Goal: Check status: Check status

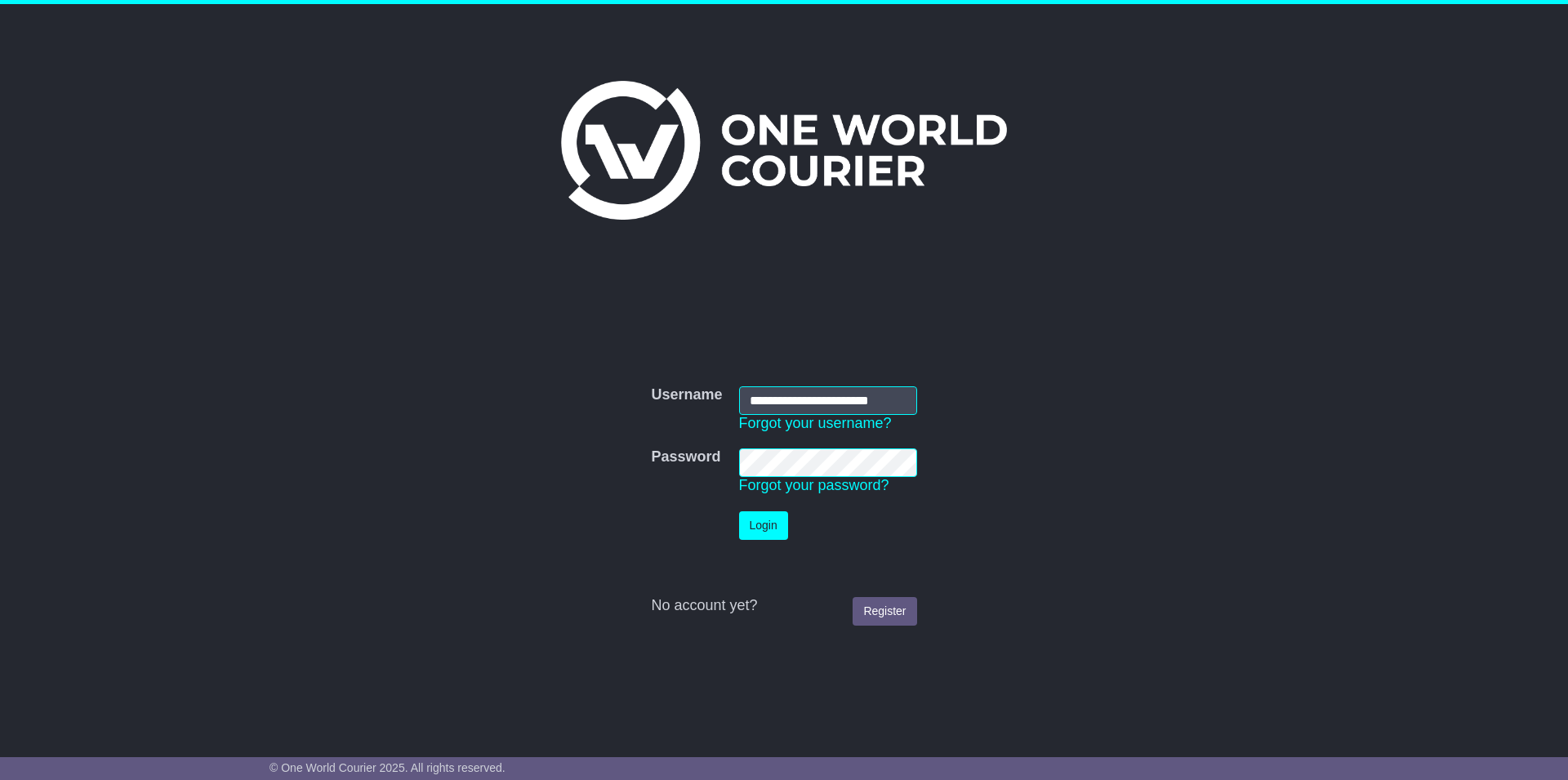
type input "**********"
click at [739, 511] on button "Login" at bounding box center [763, 525] width 49 height 28
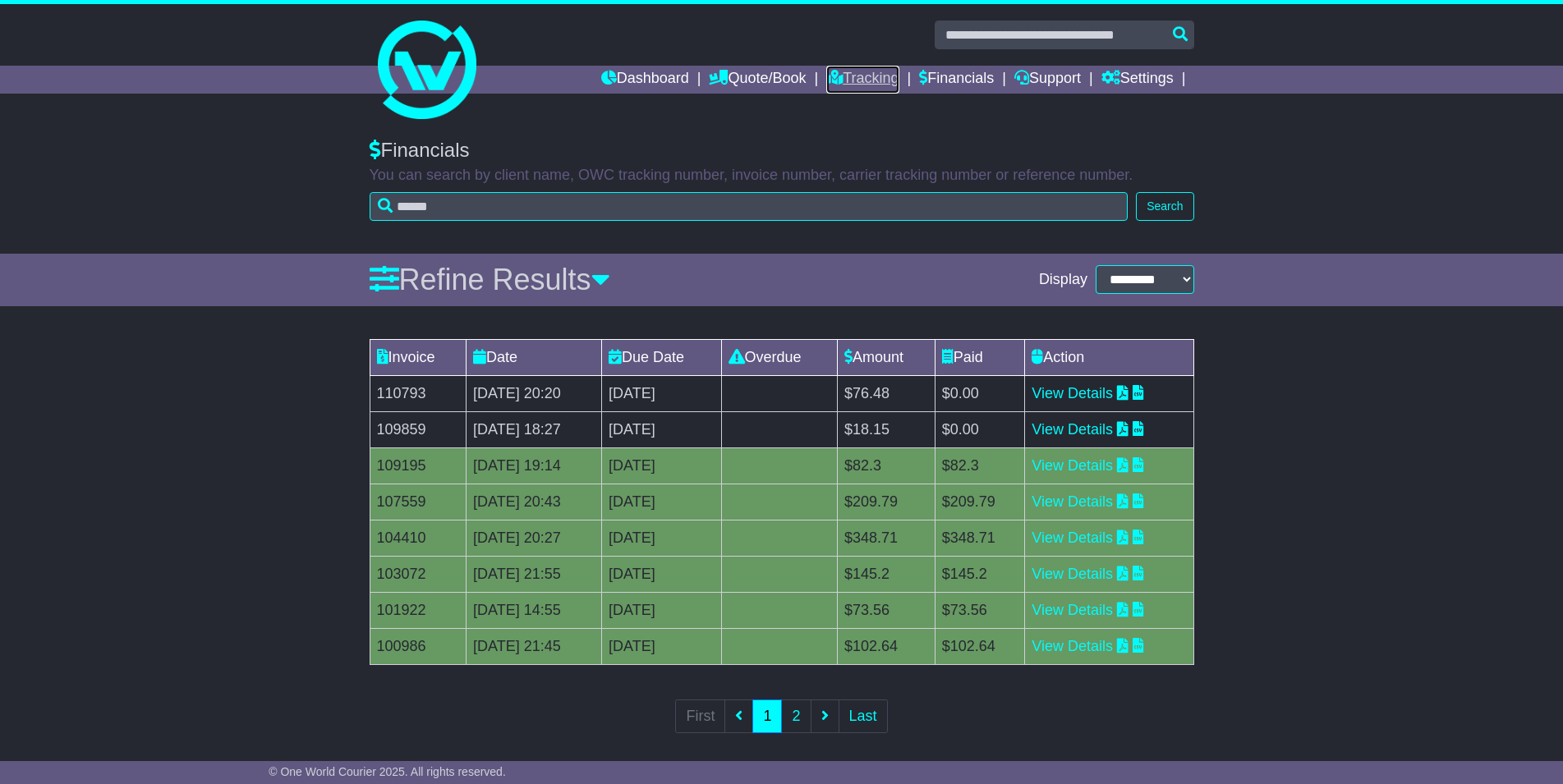
click at [868, 76] on link "Tracking" at bounding box center [861, 80] width 72 height 28
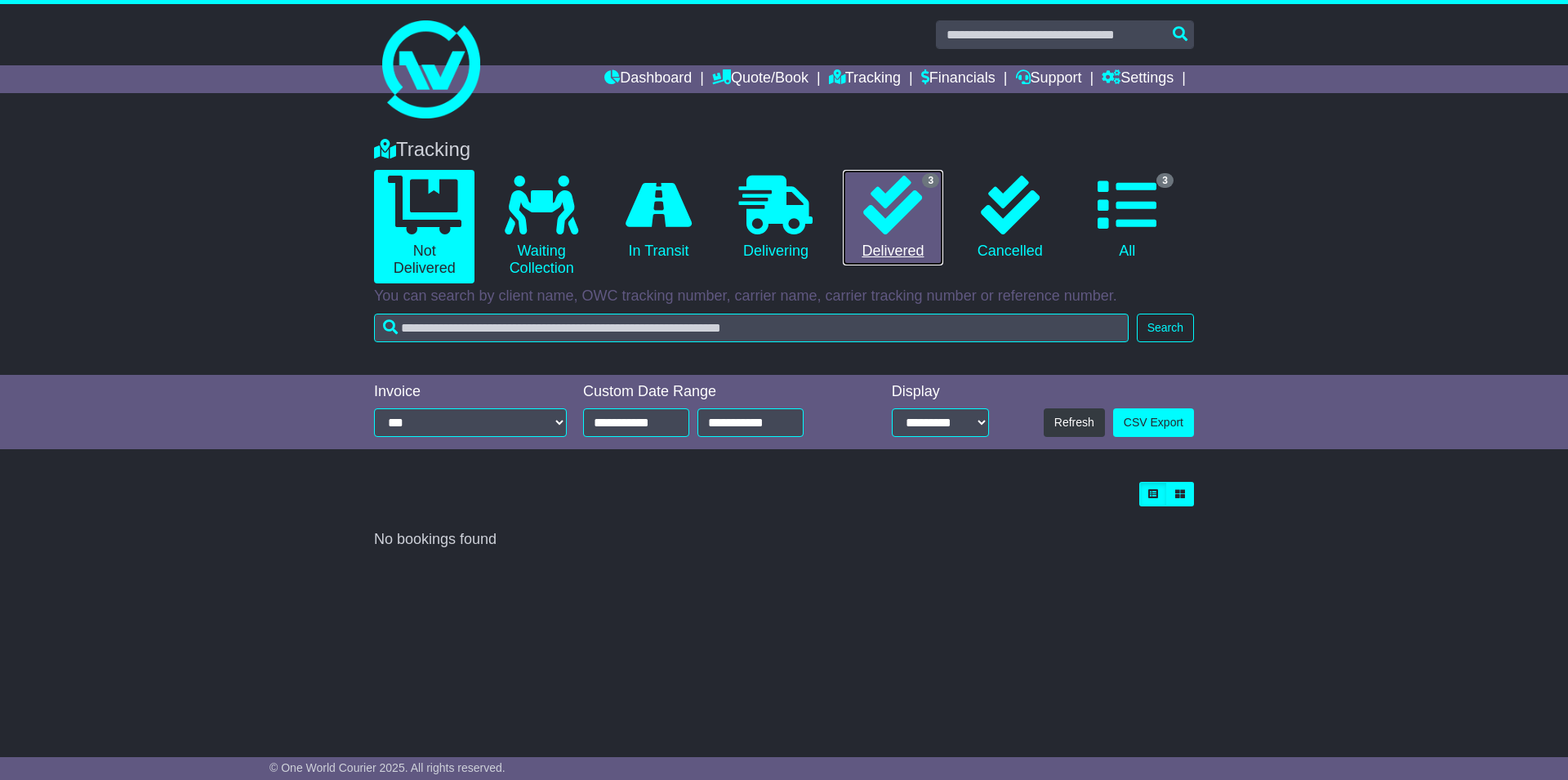
click at [893, 251] on link "3 Delivered" at bounding box center [893, 218] width 100 height 96
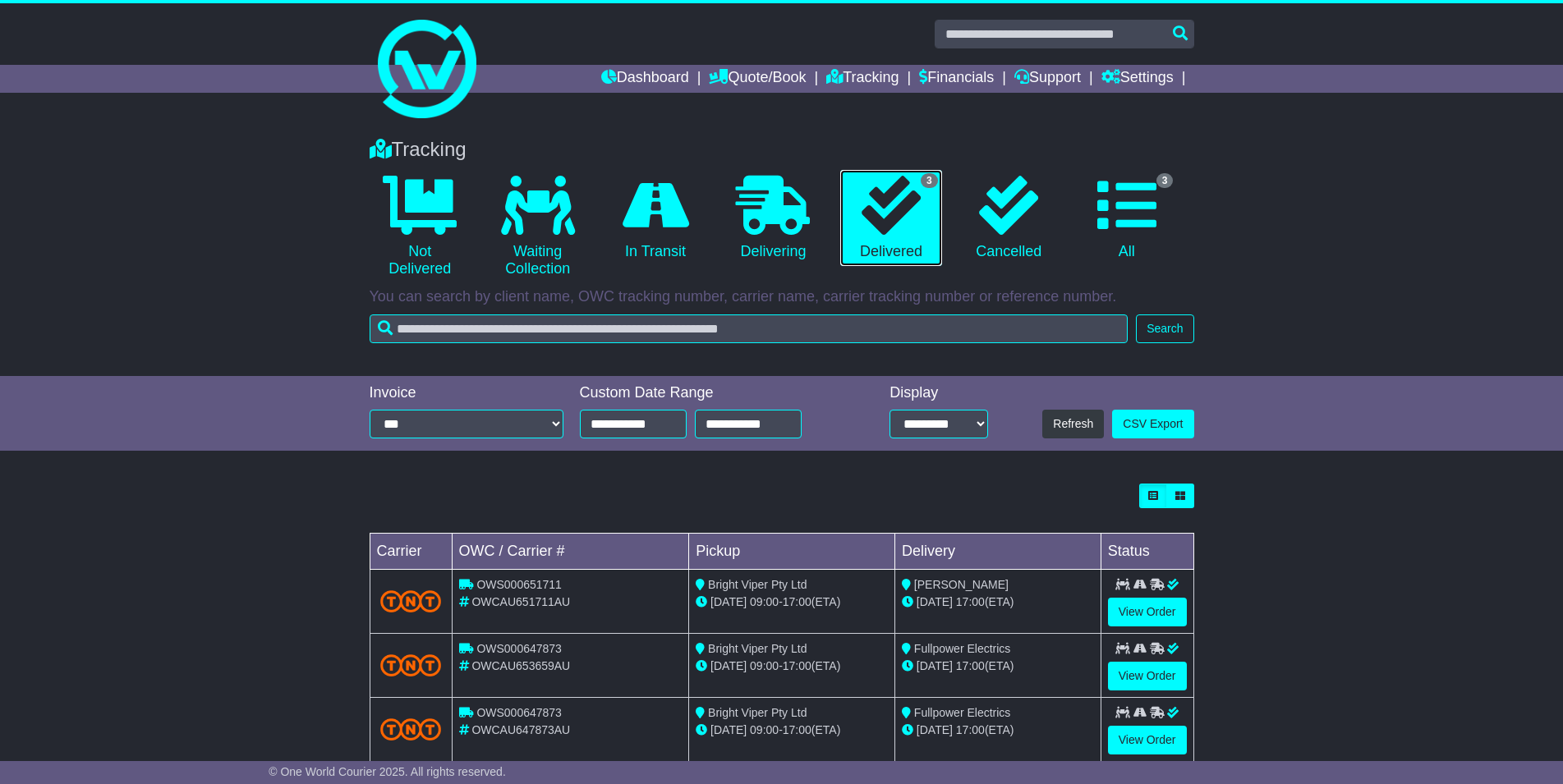
scroll to position [36, 0]
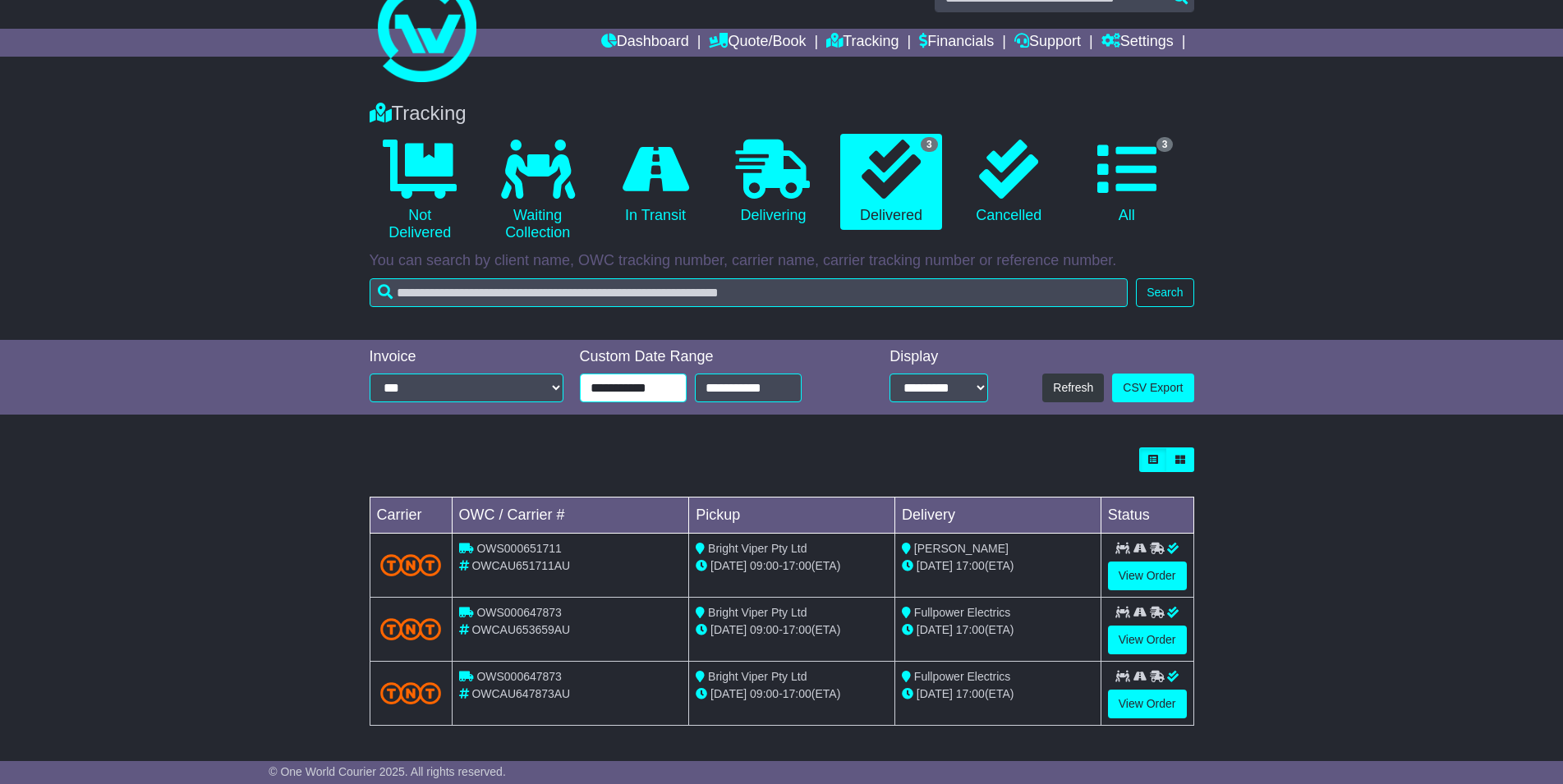
click at [668, 392] on input "**********" at bounding box center [633, 388] width 107 height 29
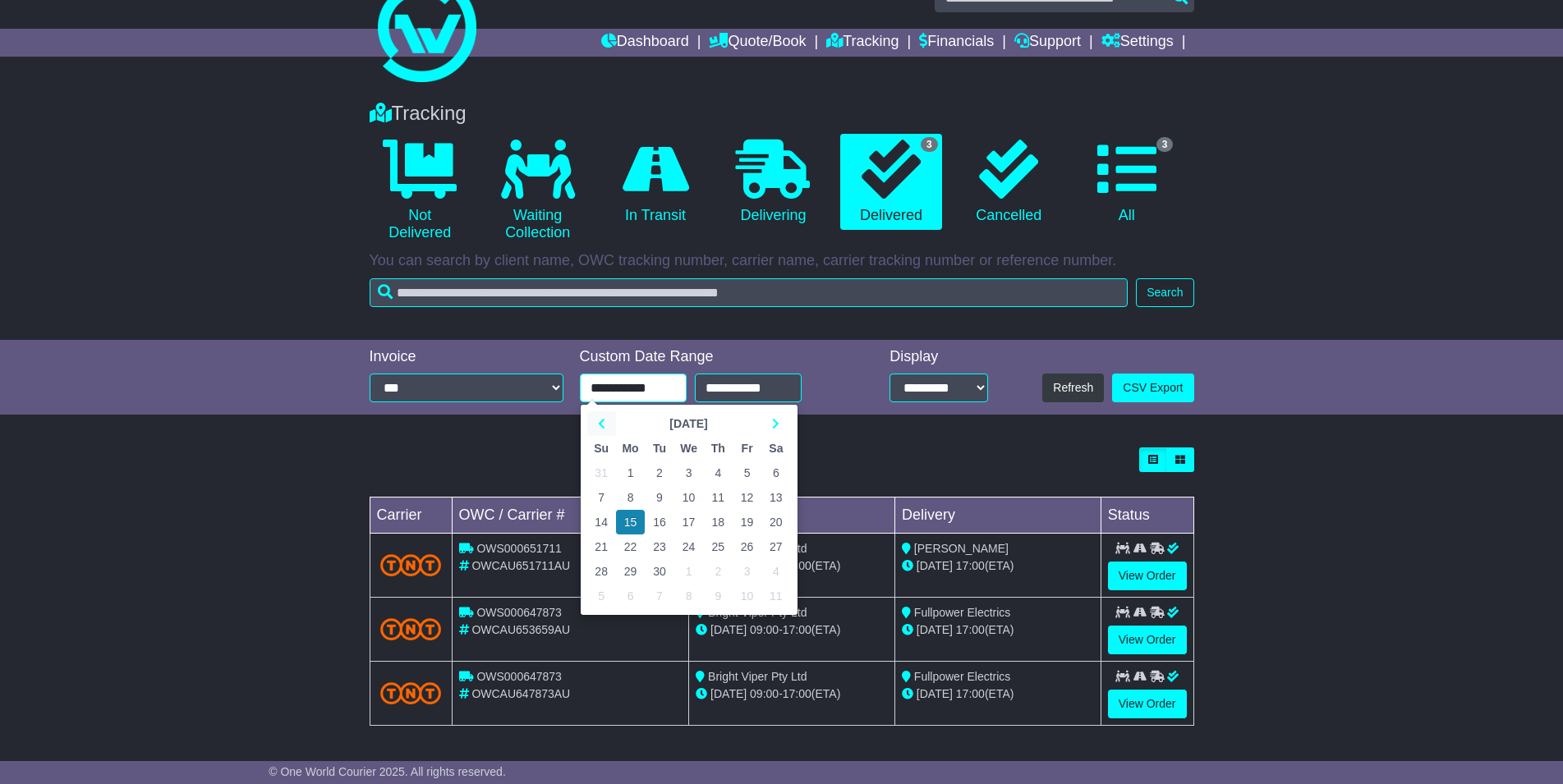
click at [604, 422] on icon at bounding box center [601, 424] width 7 height 12
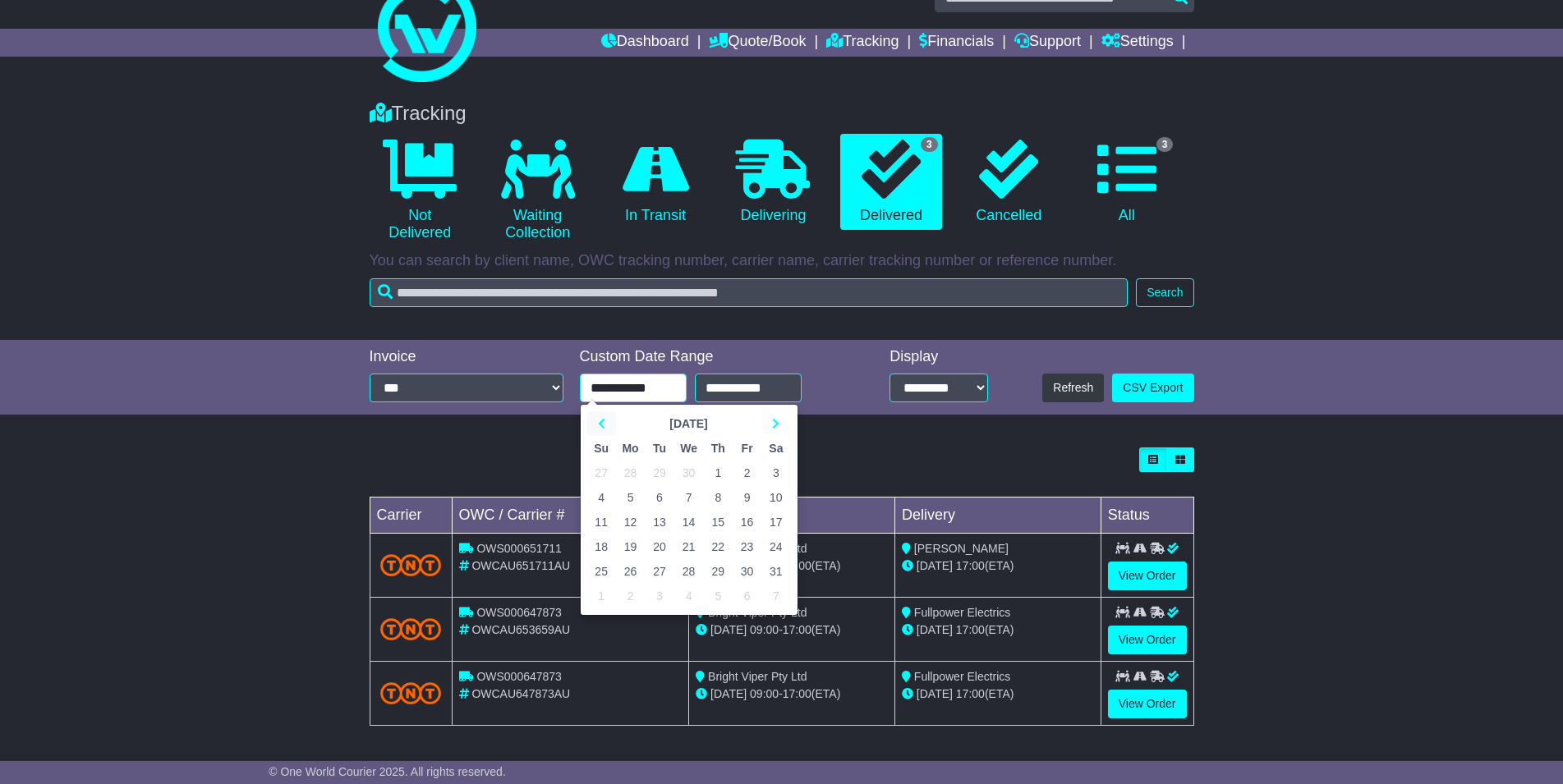
click at [604, 422] on icon at bounding box center [601, 424] width 7 height 12
click at [605, 422] on icon at bounding box center [601, 424] width 7 height 12
click at [774, 464] on td "1" at bounding box center [775, 472] width 29 height 25
type input "**********"
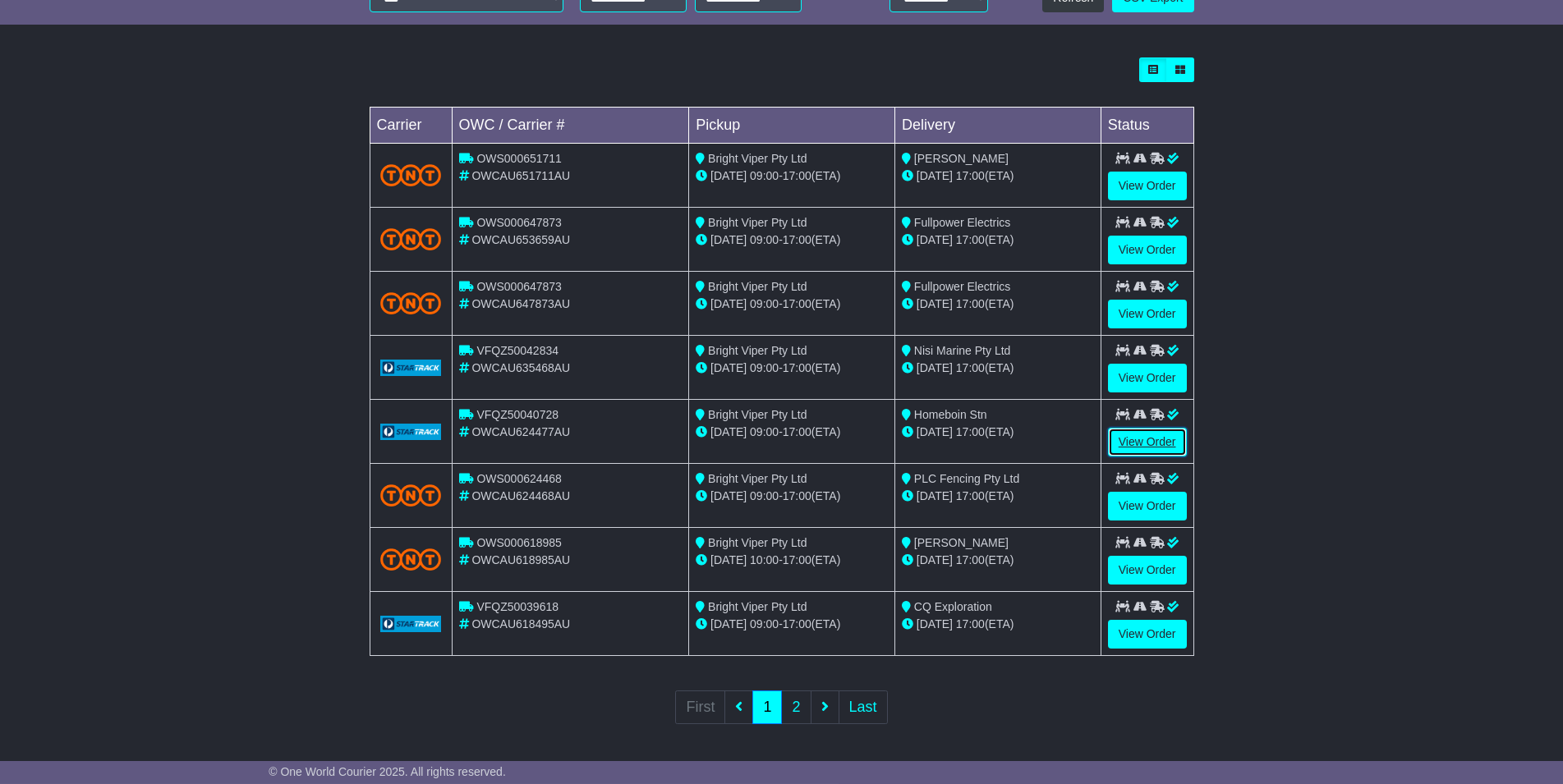
scroll to position [429, 0]
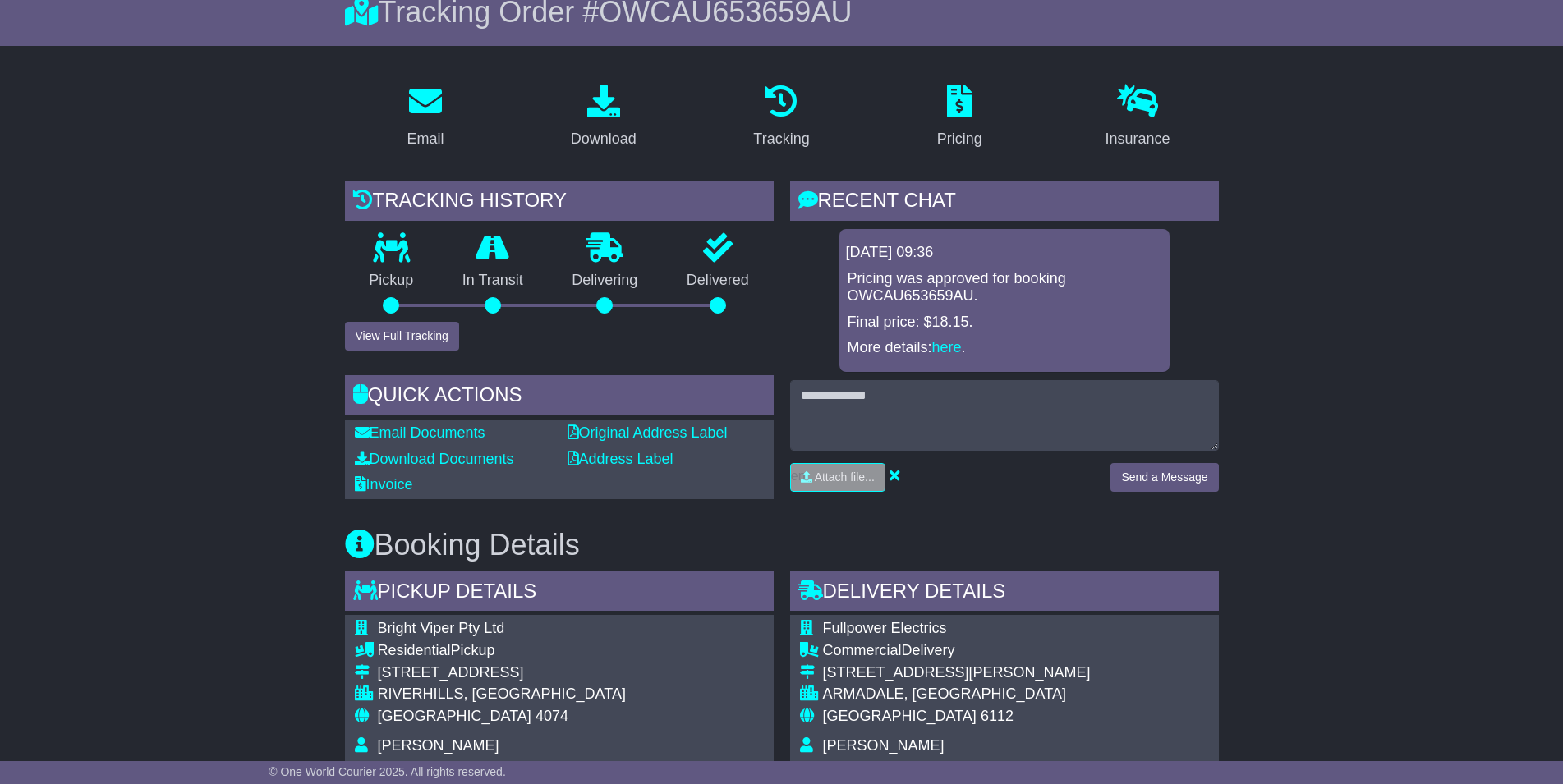
scroll to position [422, 0]
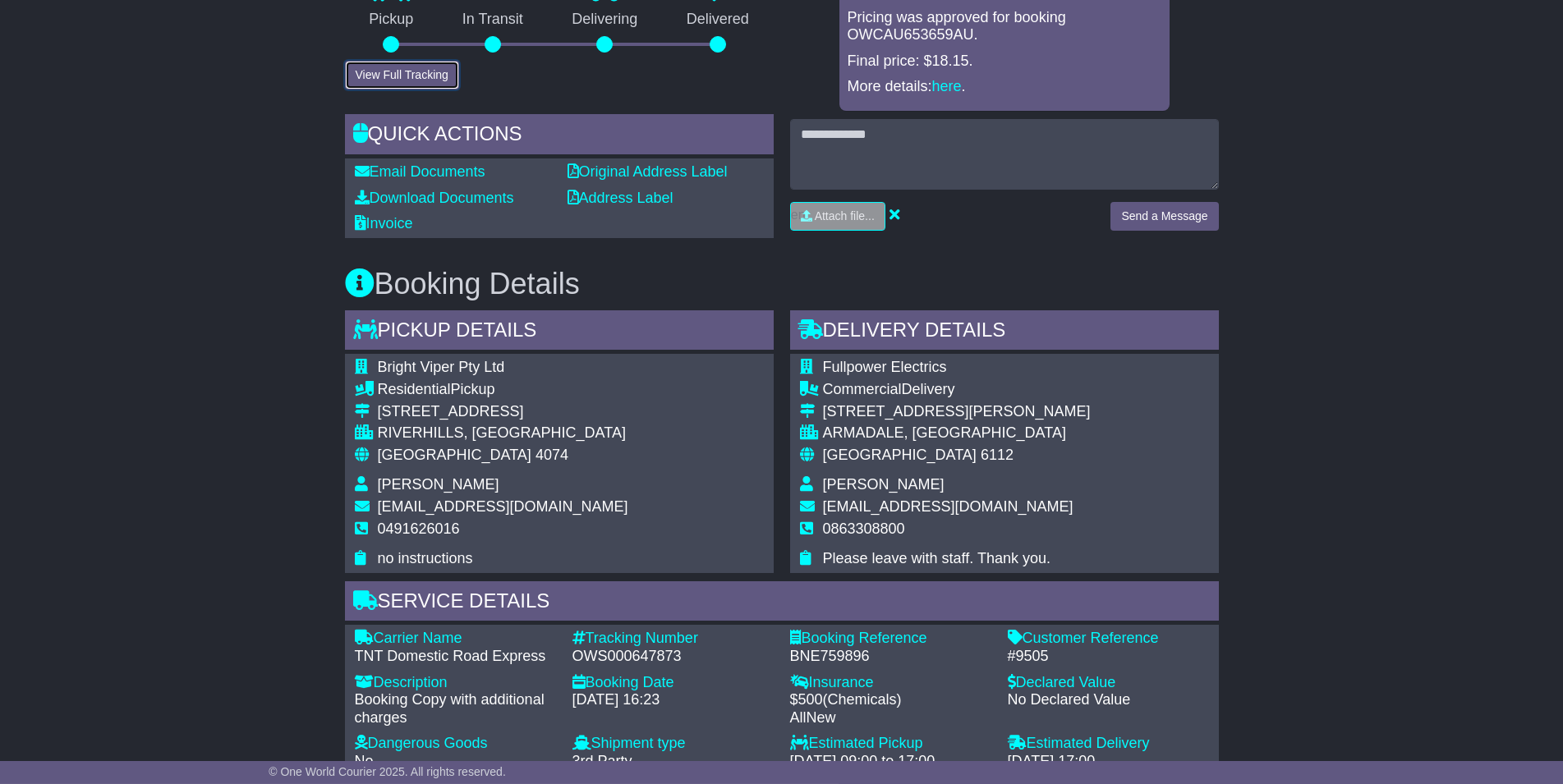
click at [413, 78] on button "View Full Tracking" at bounding box center [403, 75] width 114 height 29
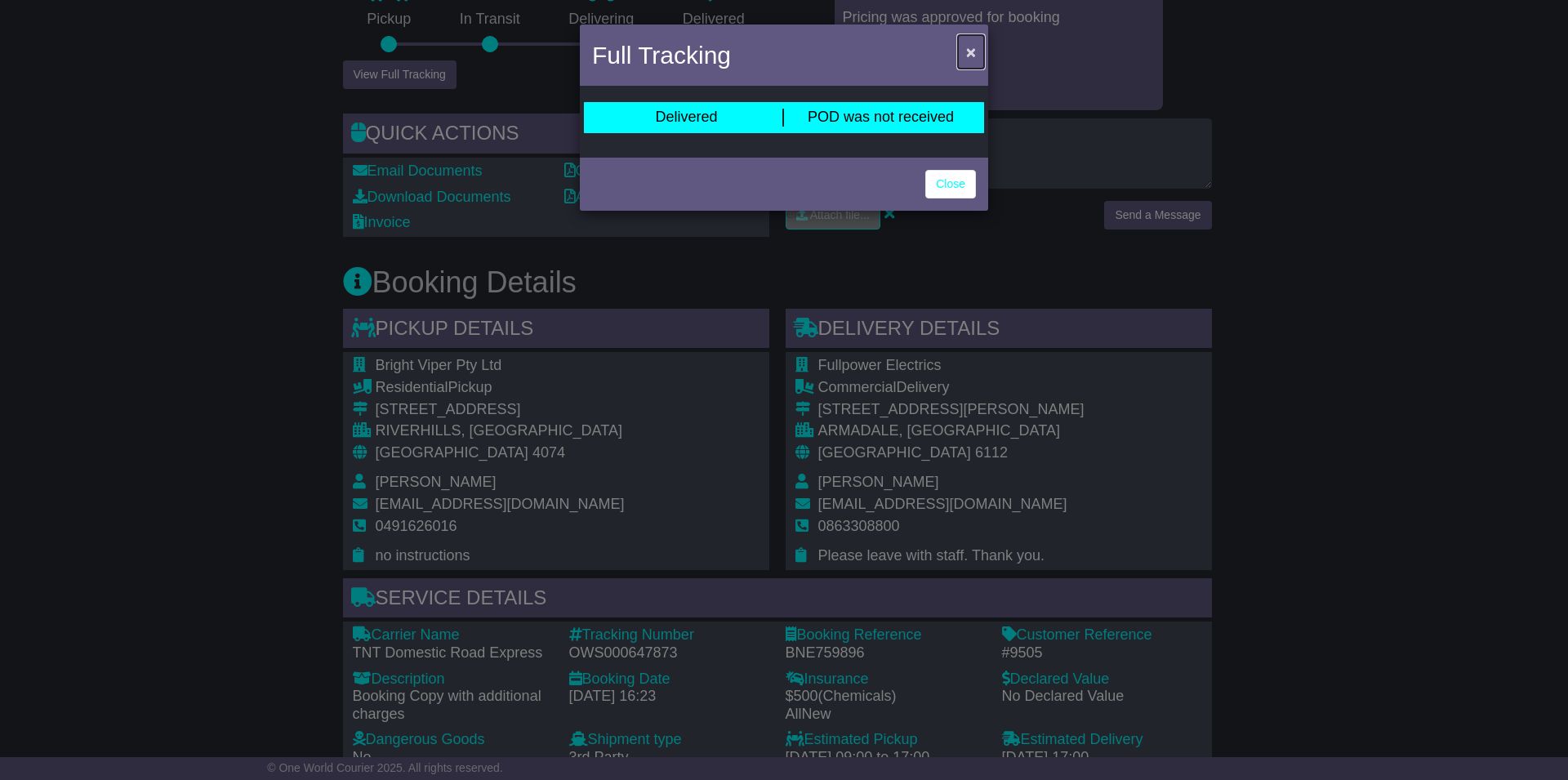
click at [967, 56] on span "×" at bounding box center [971, 51] width 10 height 19
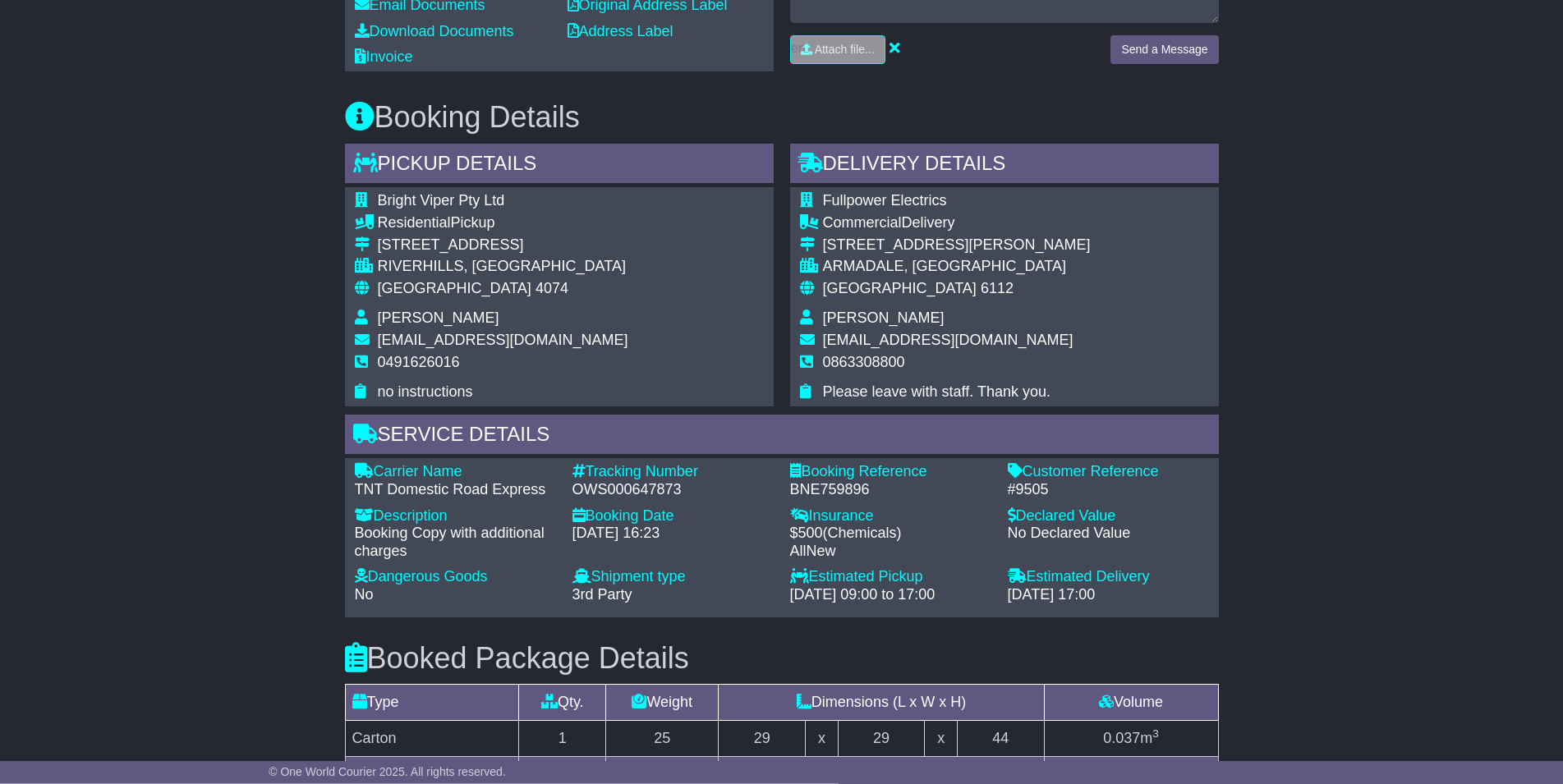
scroll to position [590, 0]
click at [569, 489] on div "Tracking Number - OWS000647873" at bounding box center [673, 480] width 218 height 36
copy div "OWS000647873"
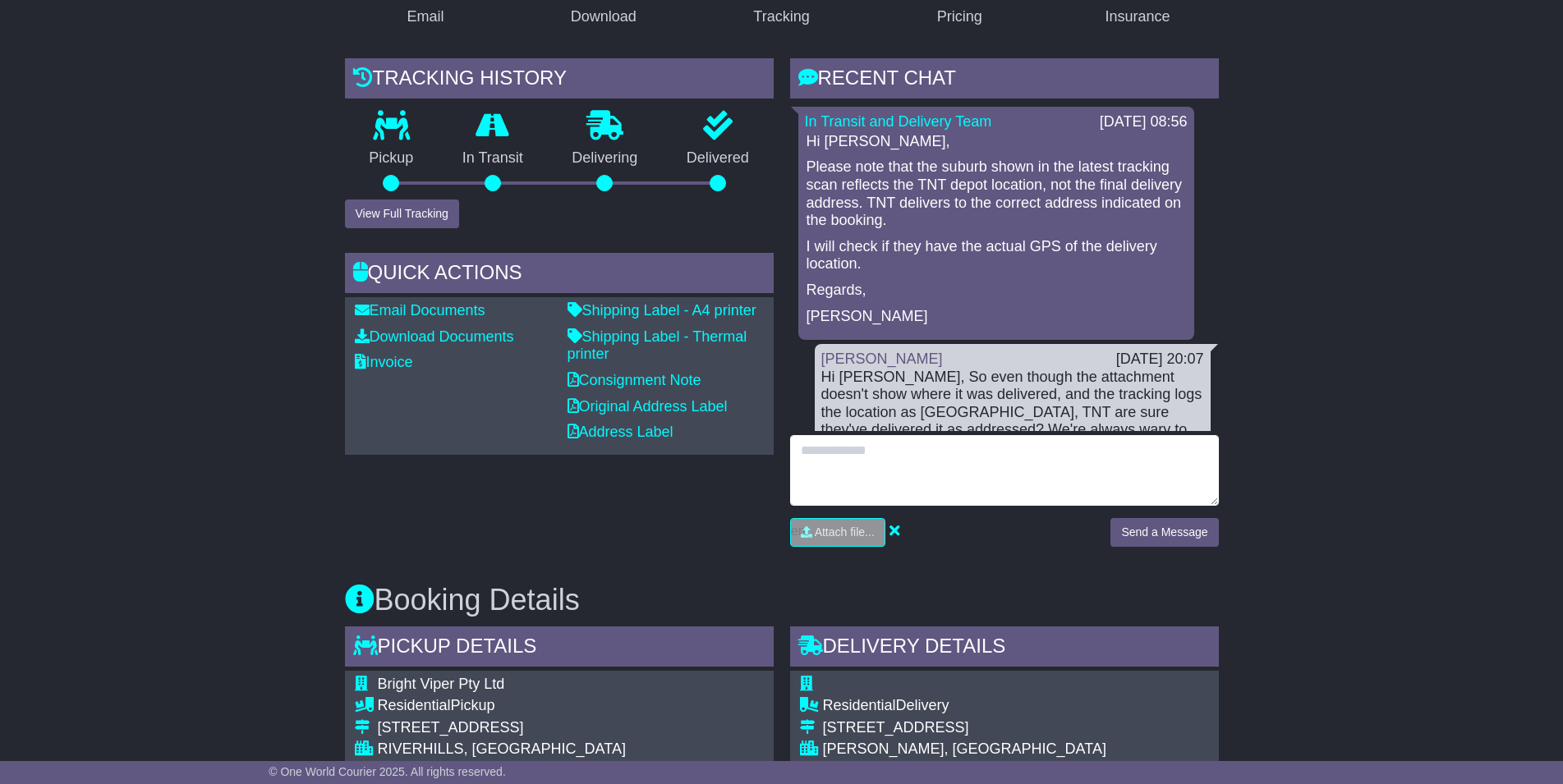
click at [957, 448] on textarea at bounding box center [1005, 470] width 428 height 71
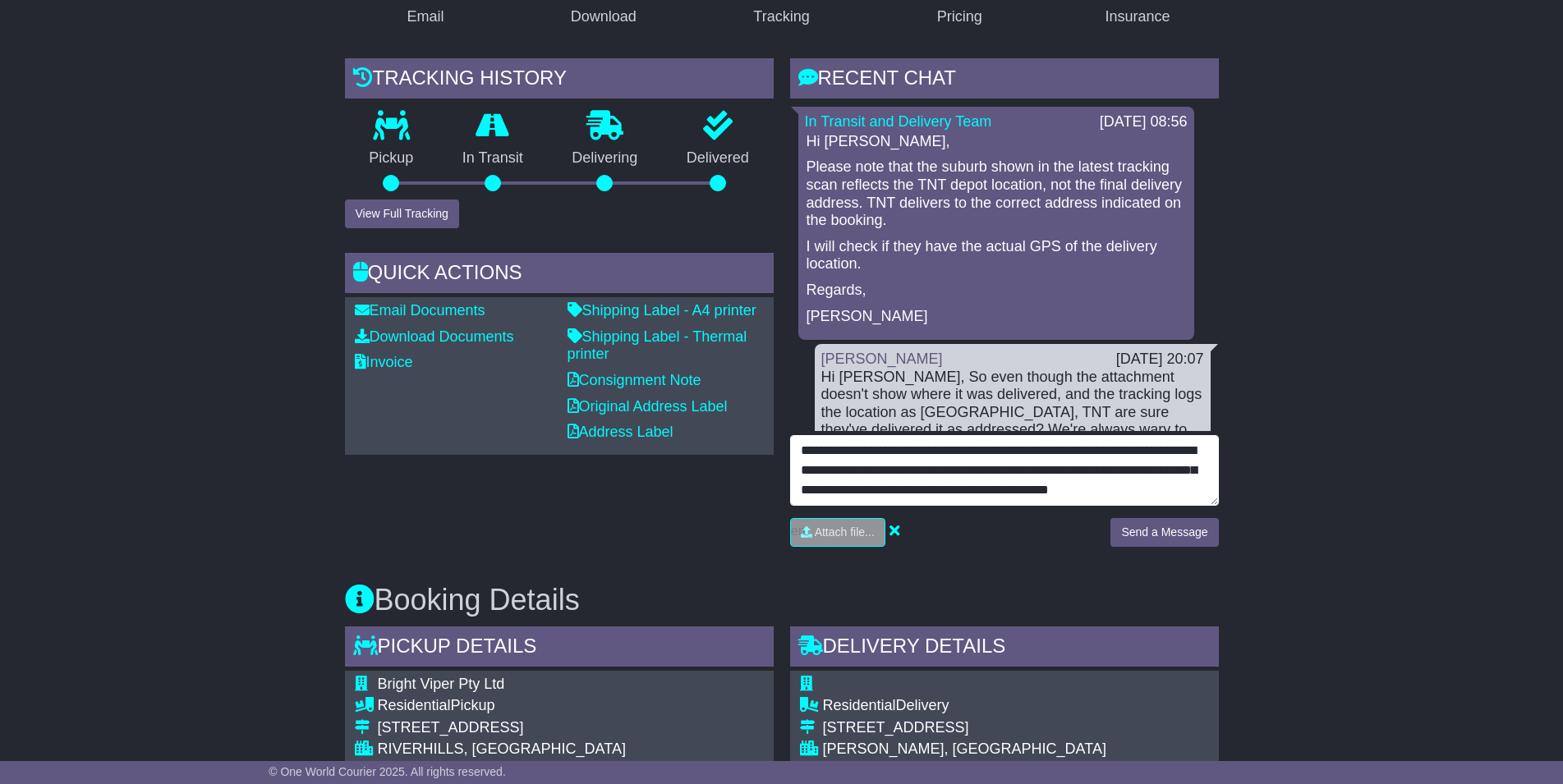
click at [949, 493] on textarea "**********" at bounding box center [1005, 470] width 428 height 71
click at [1109, 483] on textarea "**********" at bounding box center [1005, 470] width 428 height 71
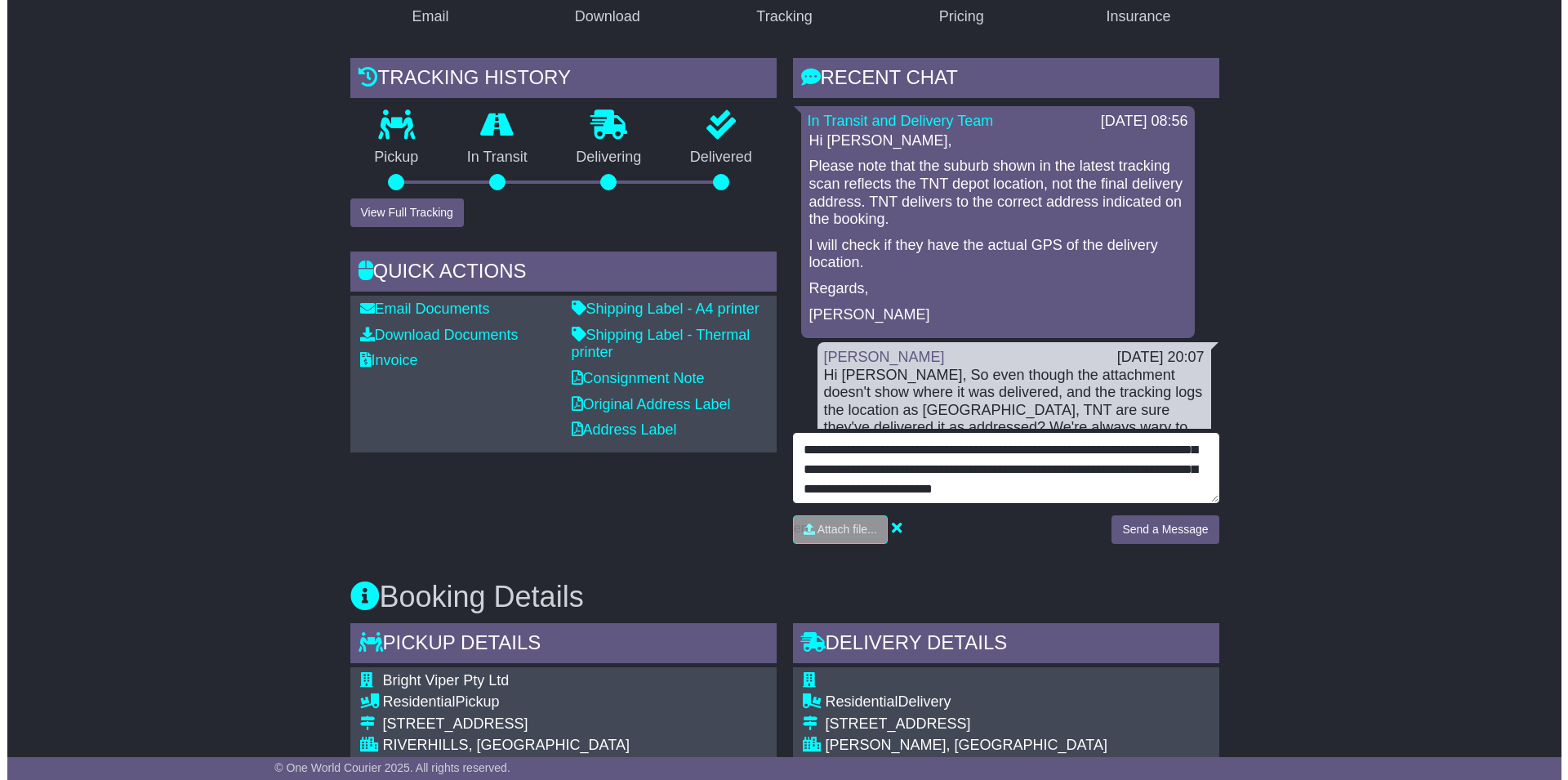
scroll to position [118, 0]
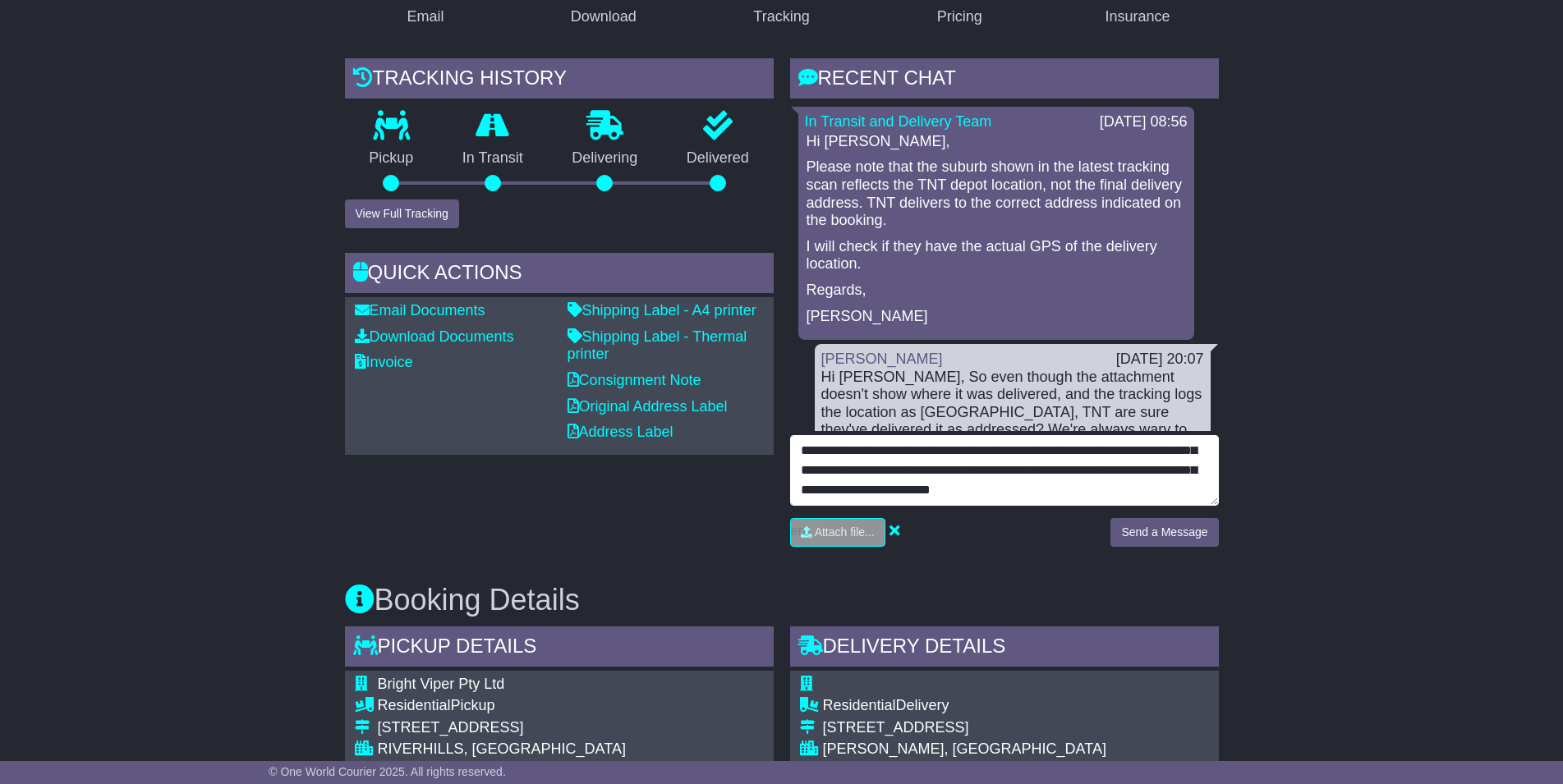
type textarea "**********"
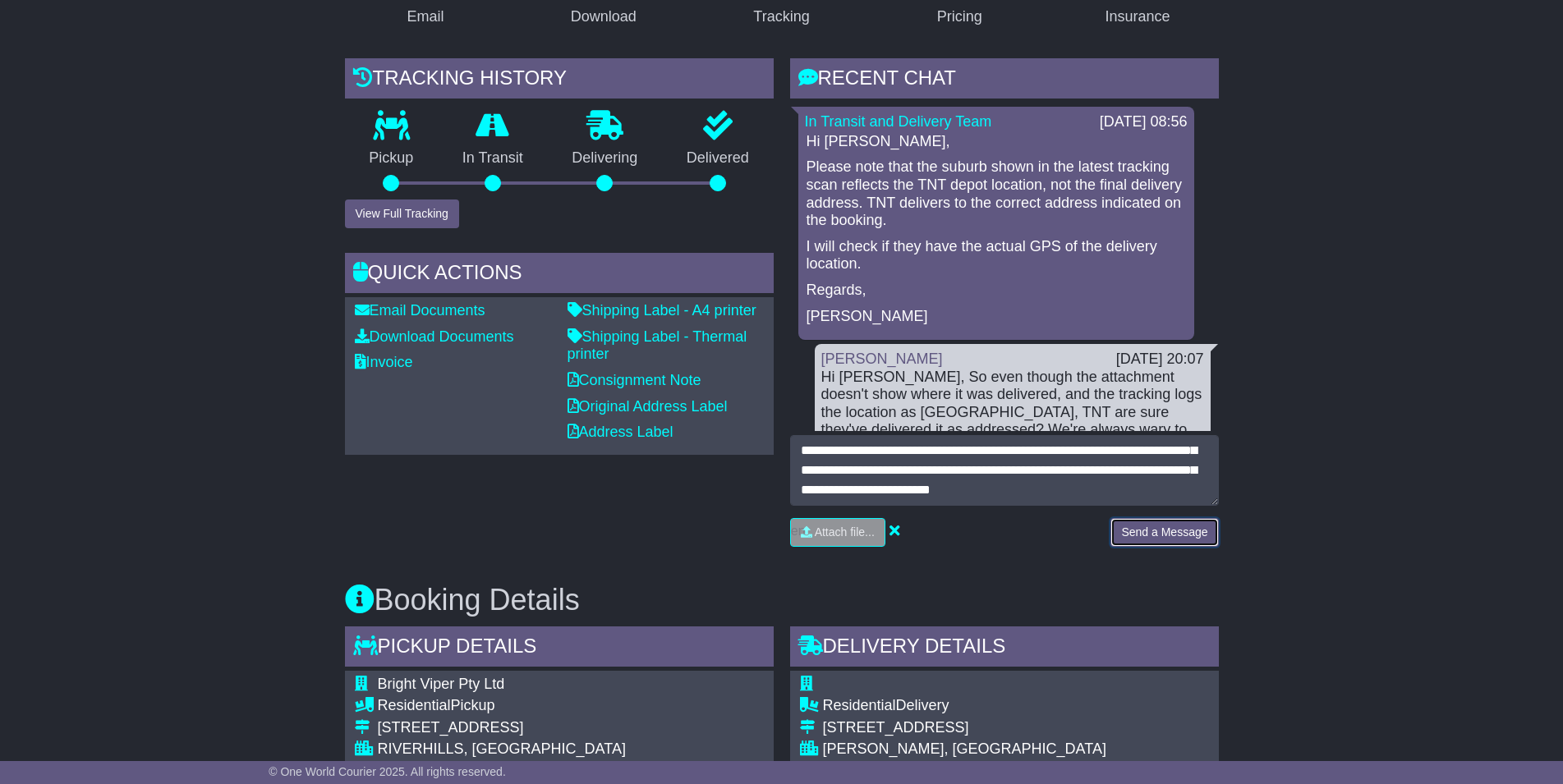
click at [1167, 535] on button "Send a Message" at bounding box center [1163, 532] width 108 height 29
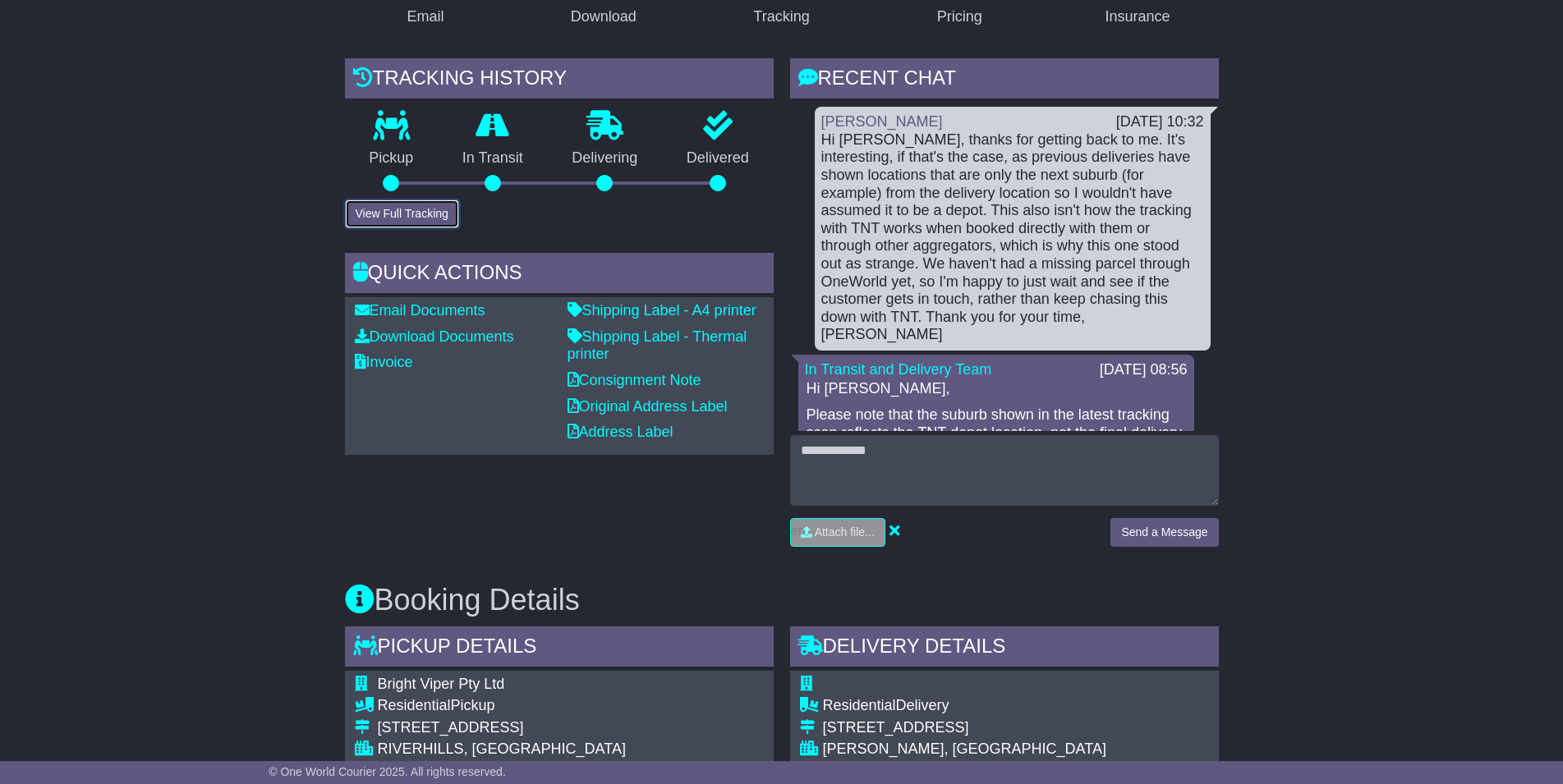
click at [393, 205] on button "View Full Tracking" at bounding box center [403, 213] width 114 height 29
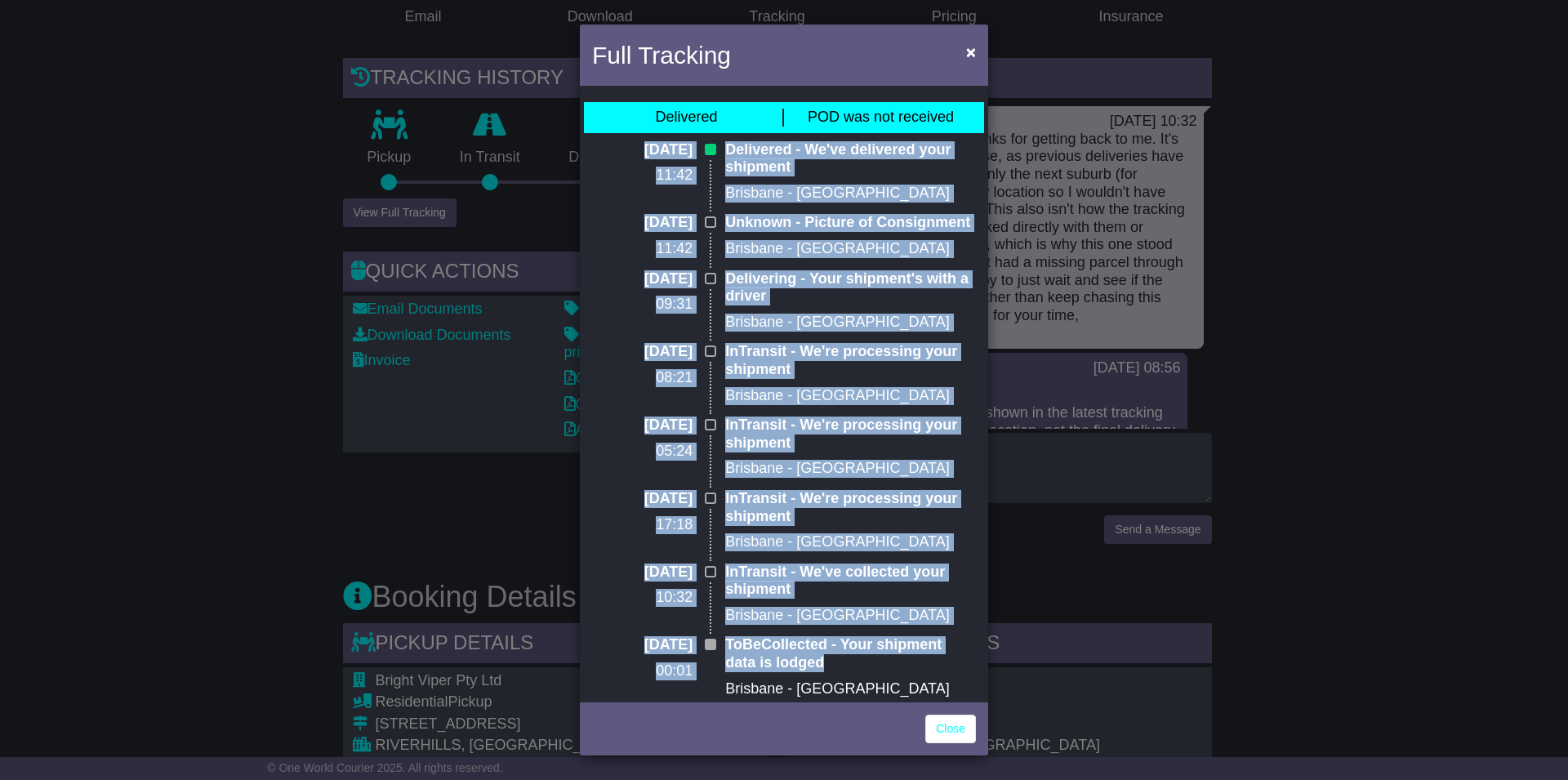
drag, startPoint x: 832, startPoint y: 680, endPoint x: 601, endPoint y: 153, distance: 575.4
click at [601, 153] on div "30 Sep 2025 11:42 Delivered - We've delivered your shipment Brisbane - Eagle Fa…" at bounding box center [784, 426] width 400 height 569
copy div "30 Sep 2025 11:42 Delivered - We've delivered your shipment Brisbane - Eagle Fa…"
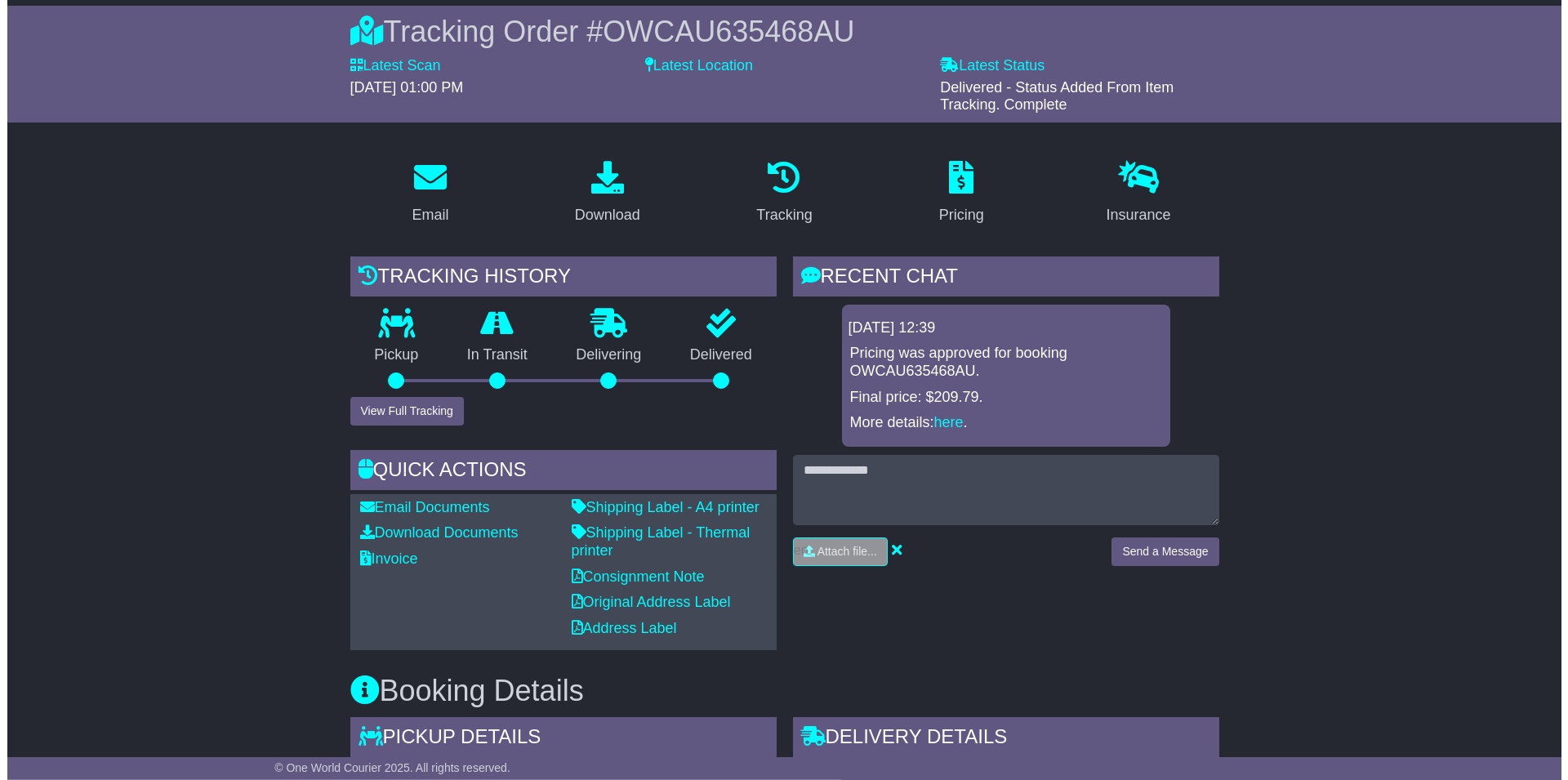
scroll to position [167, 0]
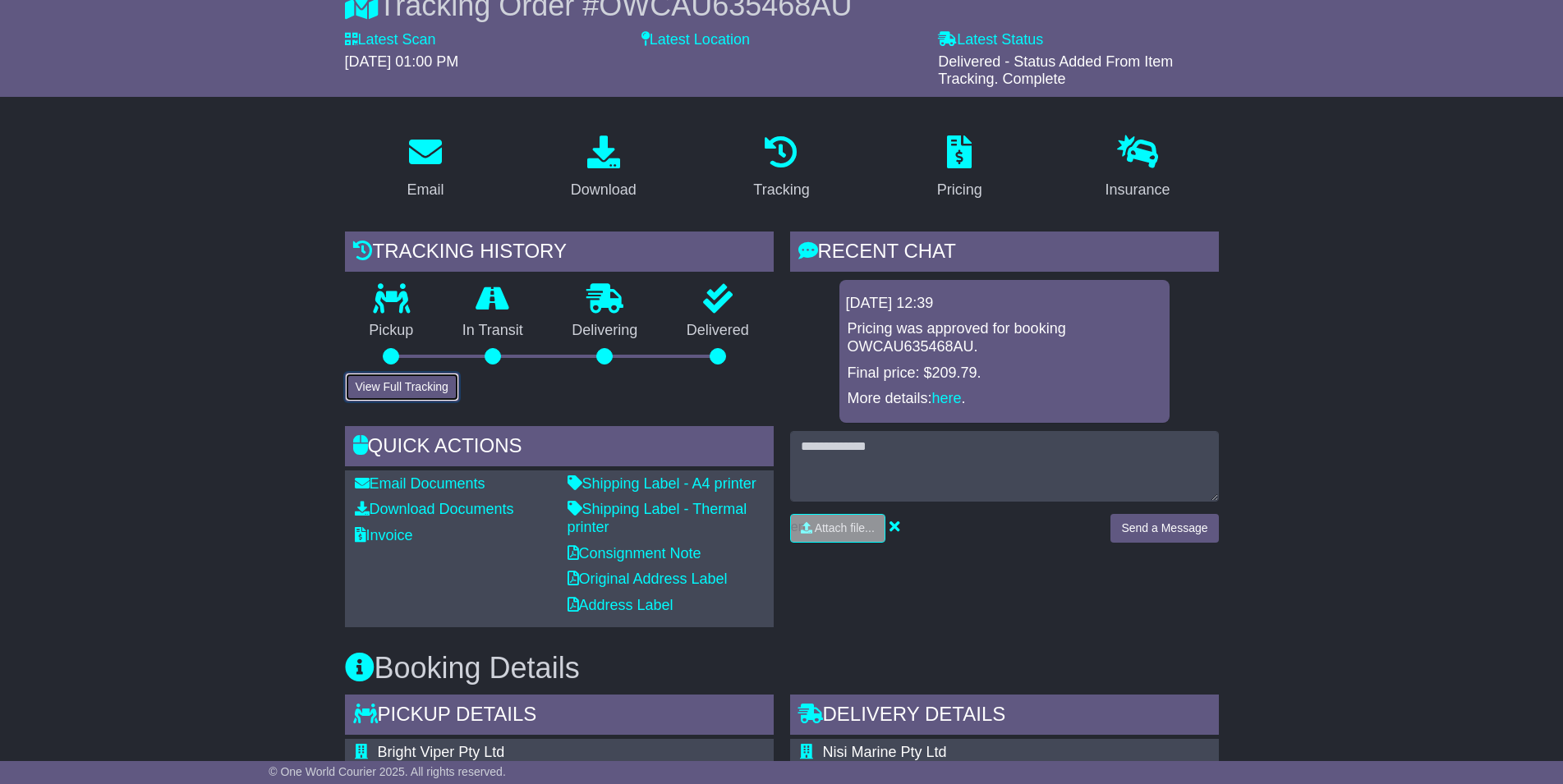
click at [395, 389] on button "View Full Tracking" at bounding box center [403, 387] width 114 height 29
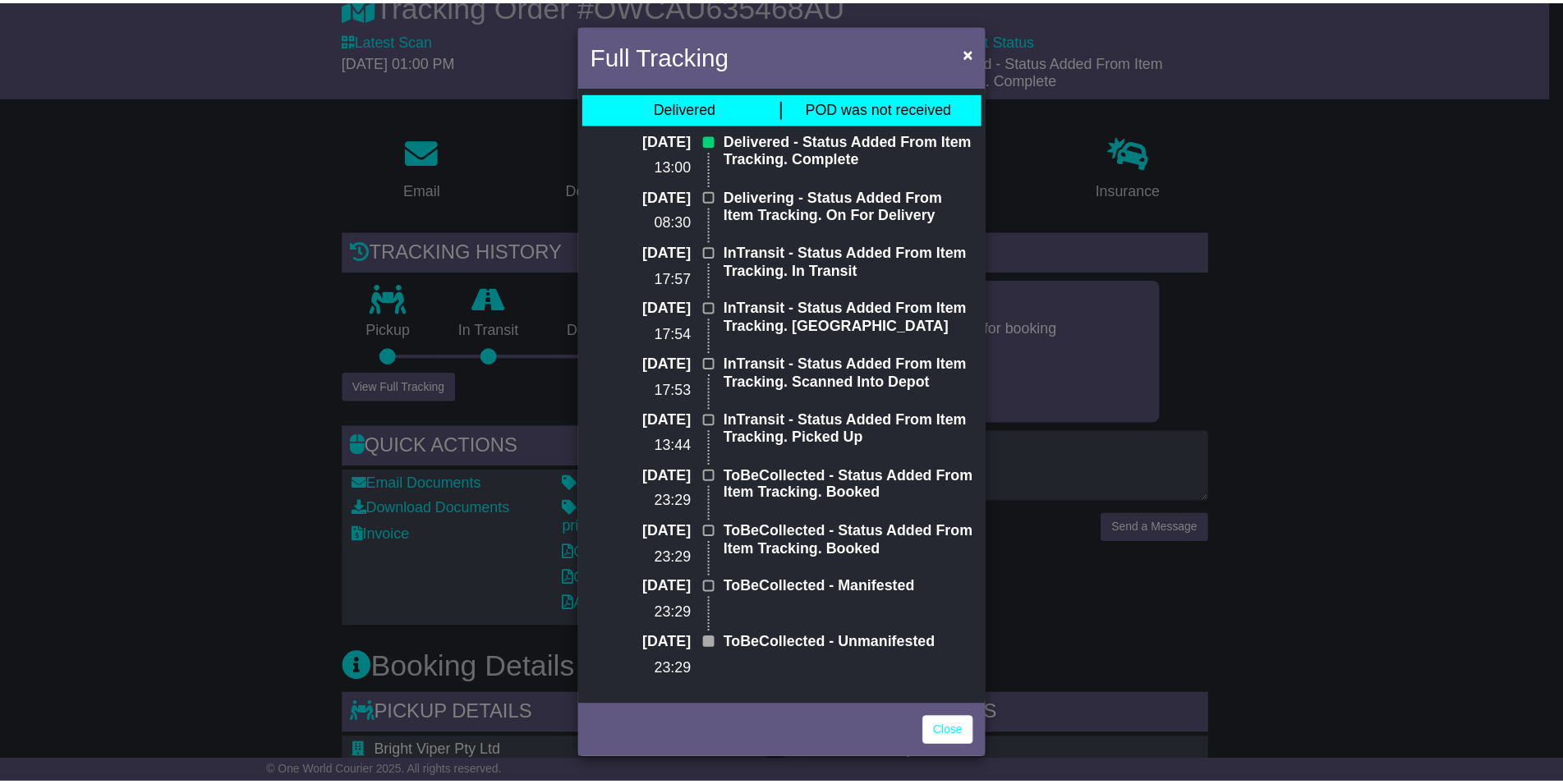
scroll to position [12, 0]
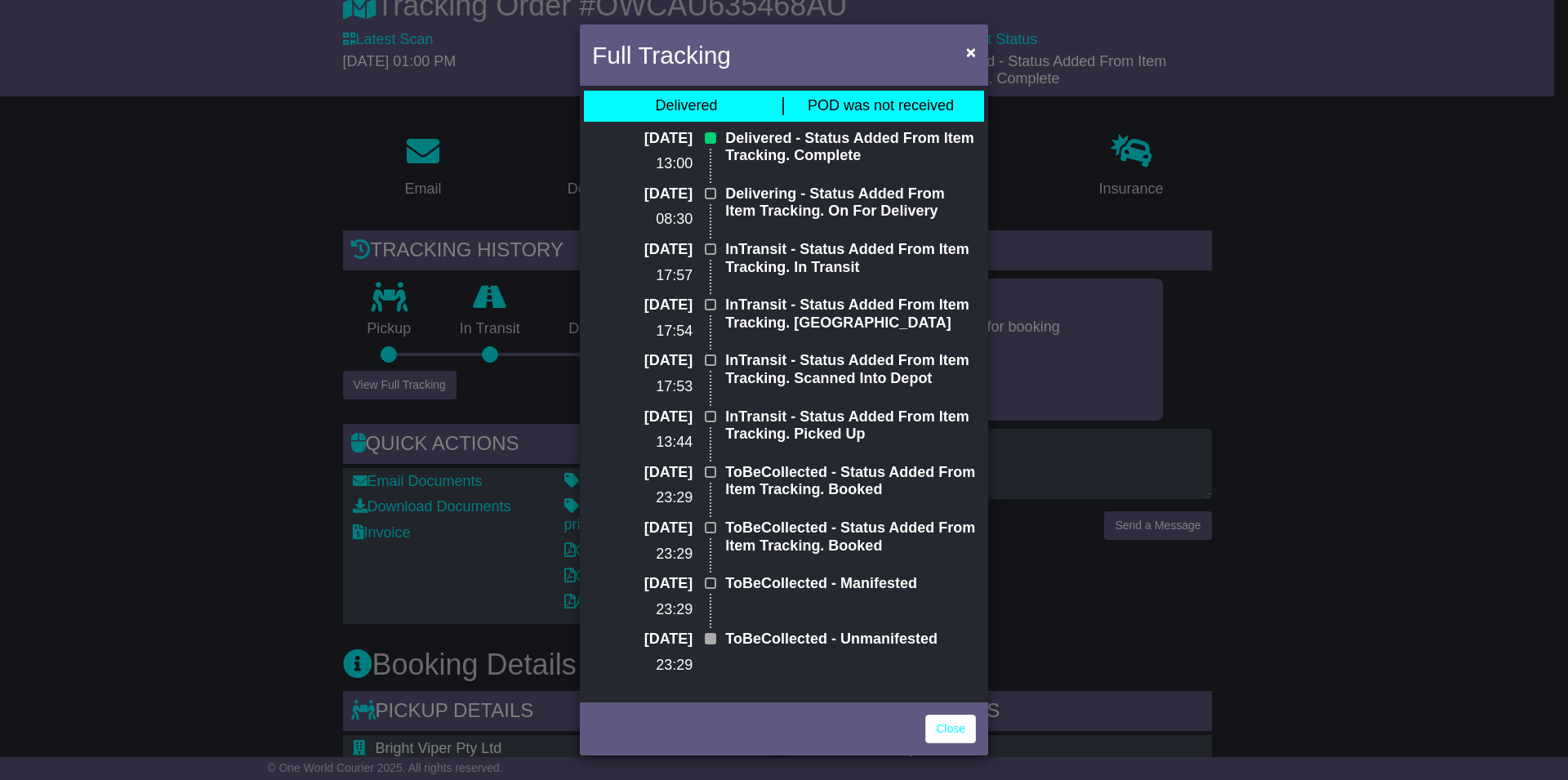
click at [1269, 403] on div "Full Tracking × Delivered POD was not received 21 Aug 2025 13:00 Delivered - St…" at bounding box center [784, 390] width 1568 height 780
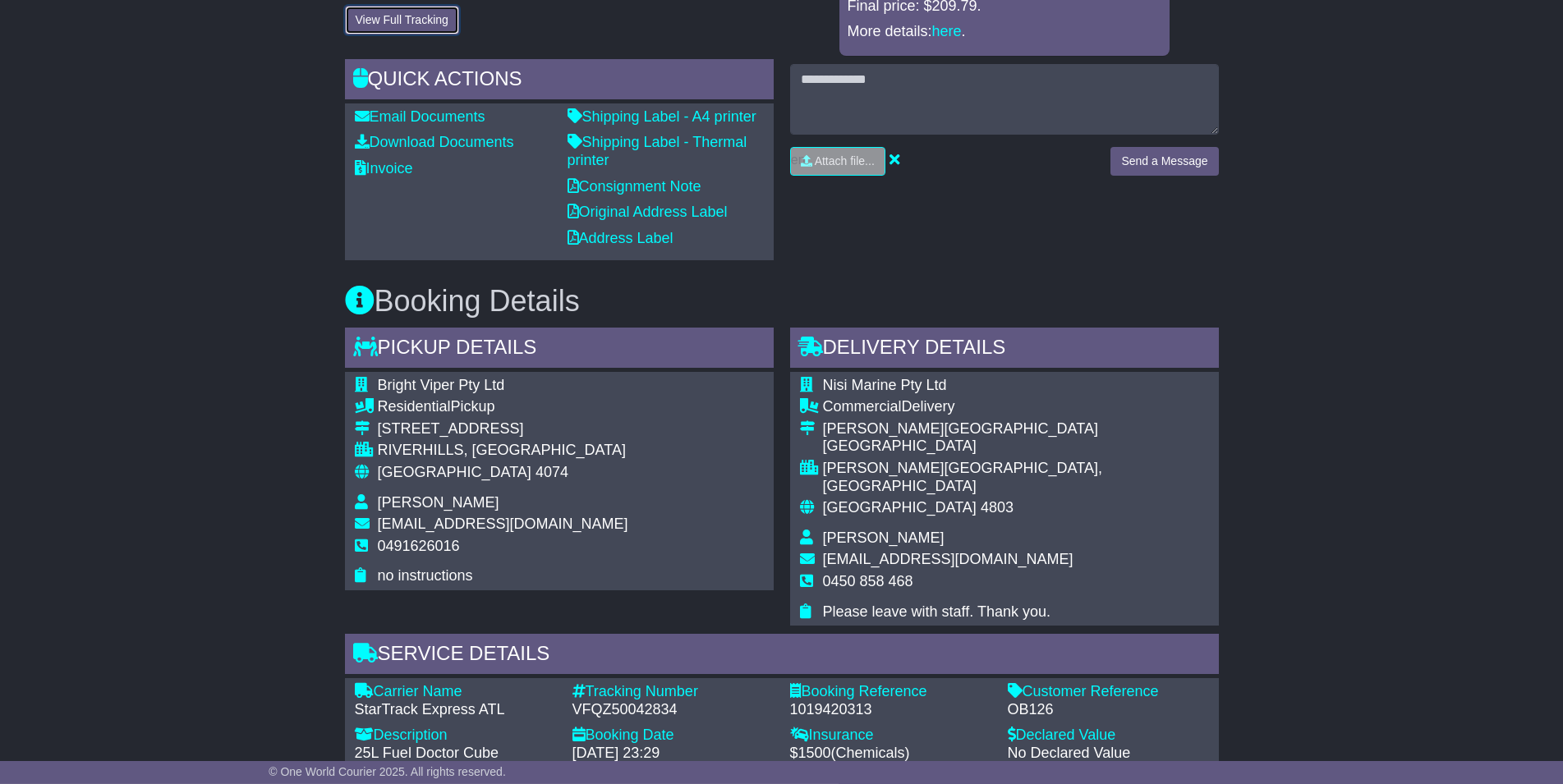
scroll to position [670, 0]
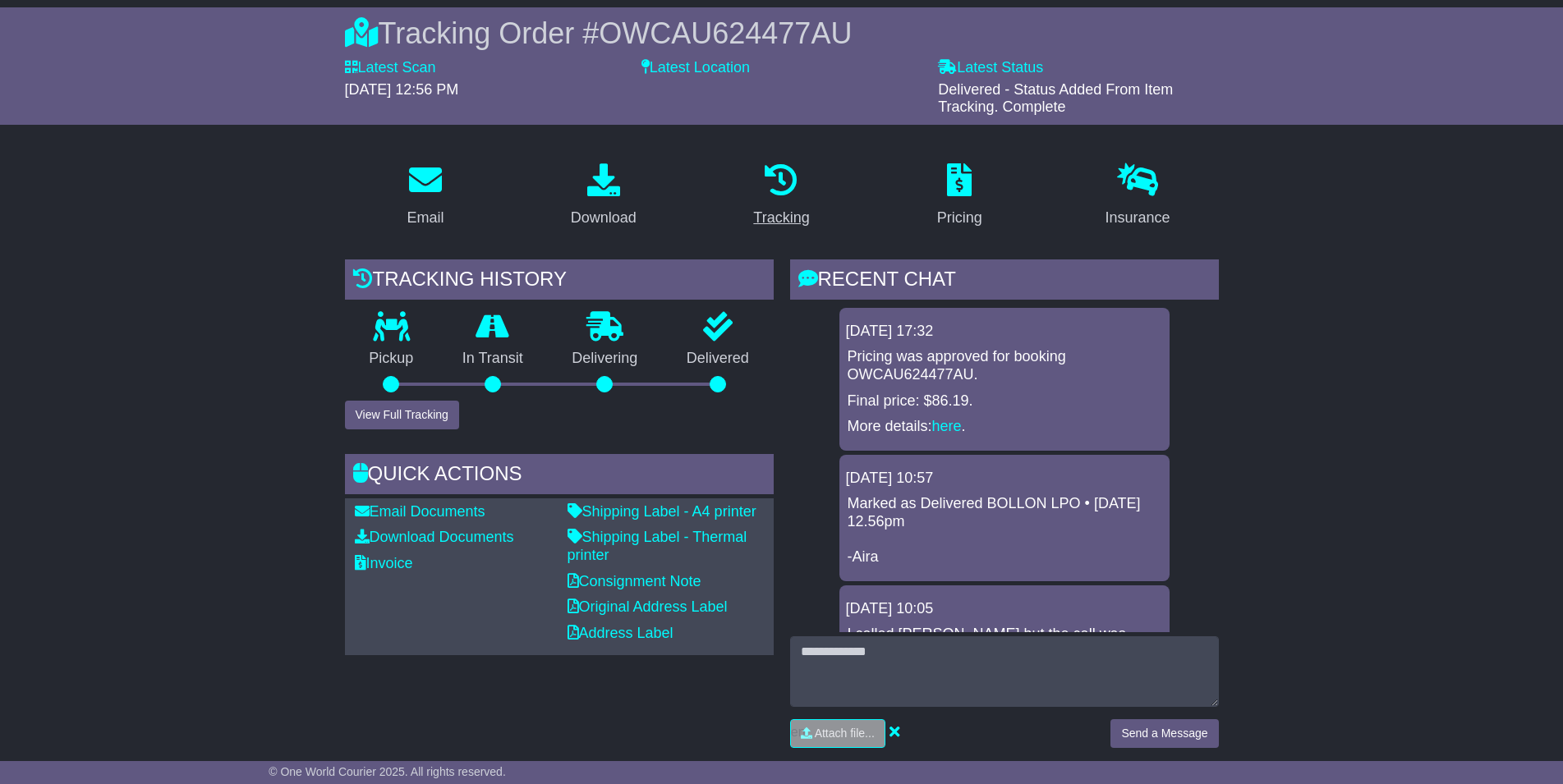
scroll to position [168, 0]
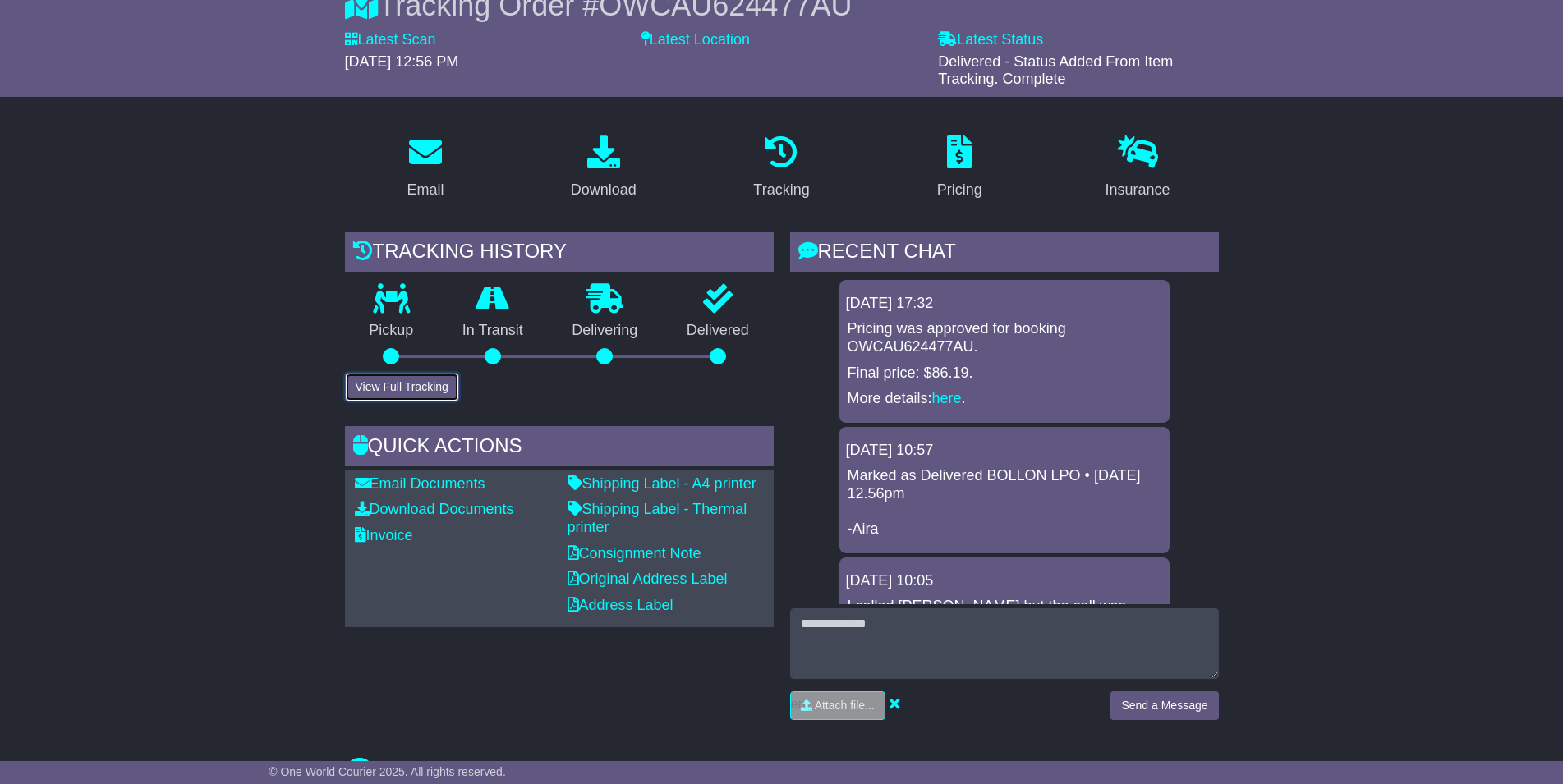
click at [429, 388] on button "View Full Tracking" at bounding box center [403, 387] width 114 height 29
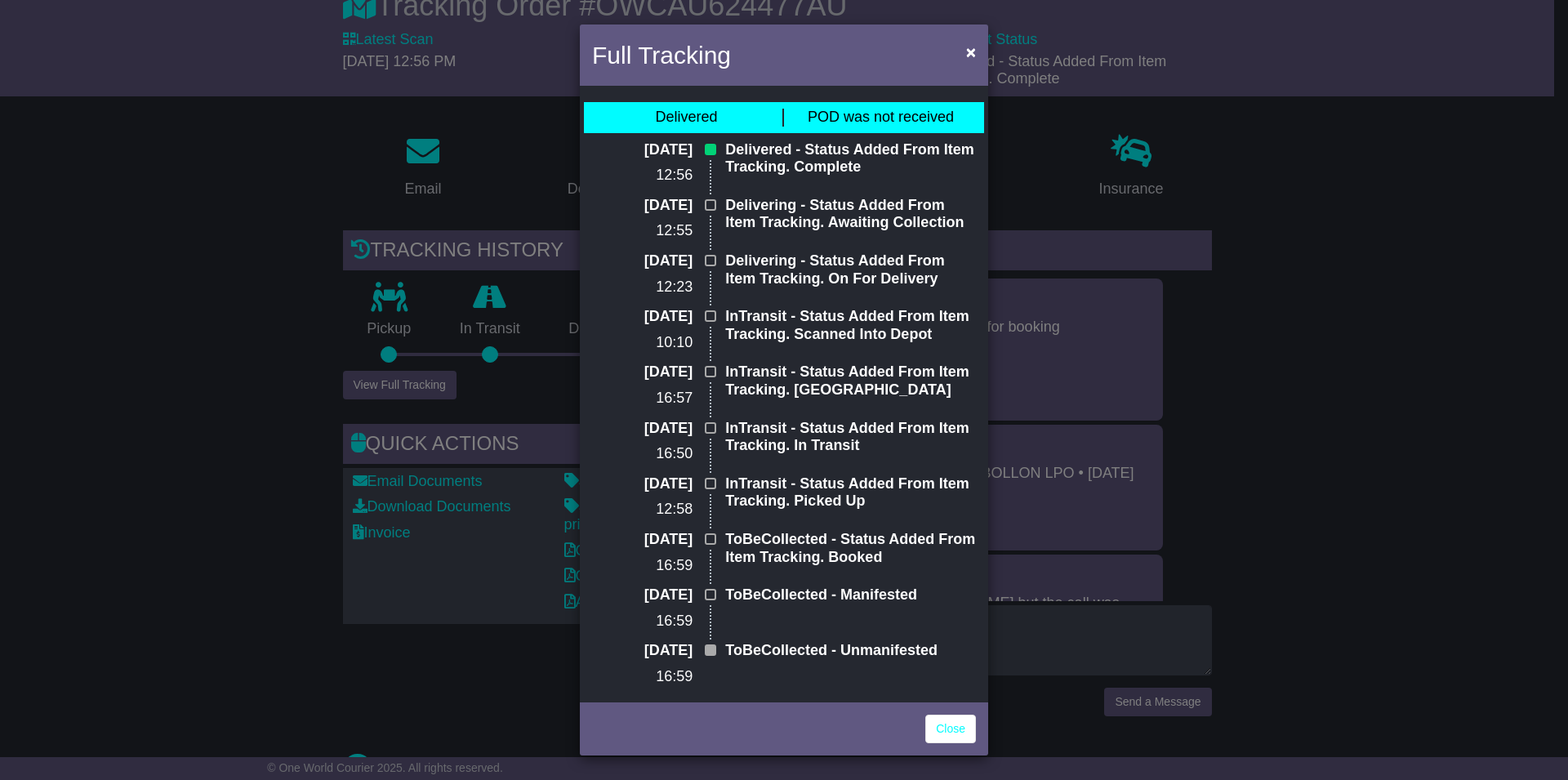
click at [1365, 495] on div "Full Tracking × Delivered POD was not received 25 Jul 2025 12:56 Delivered - St…" at bounding box center [784, 390] width 1568 height 780
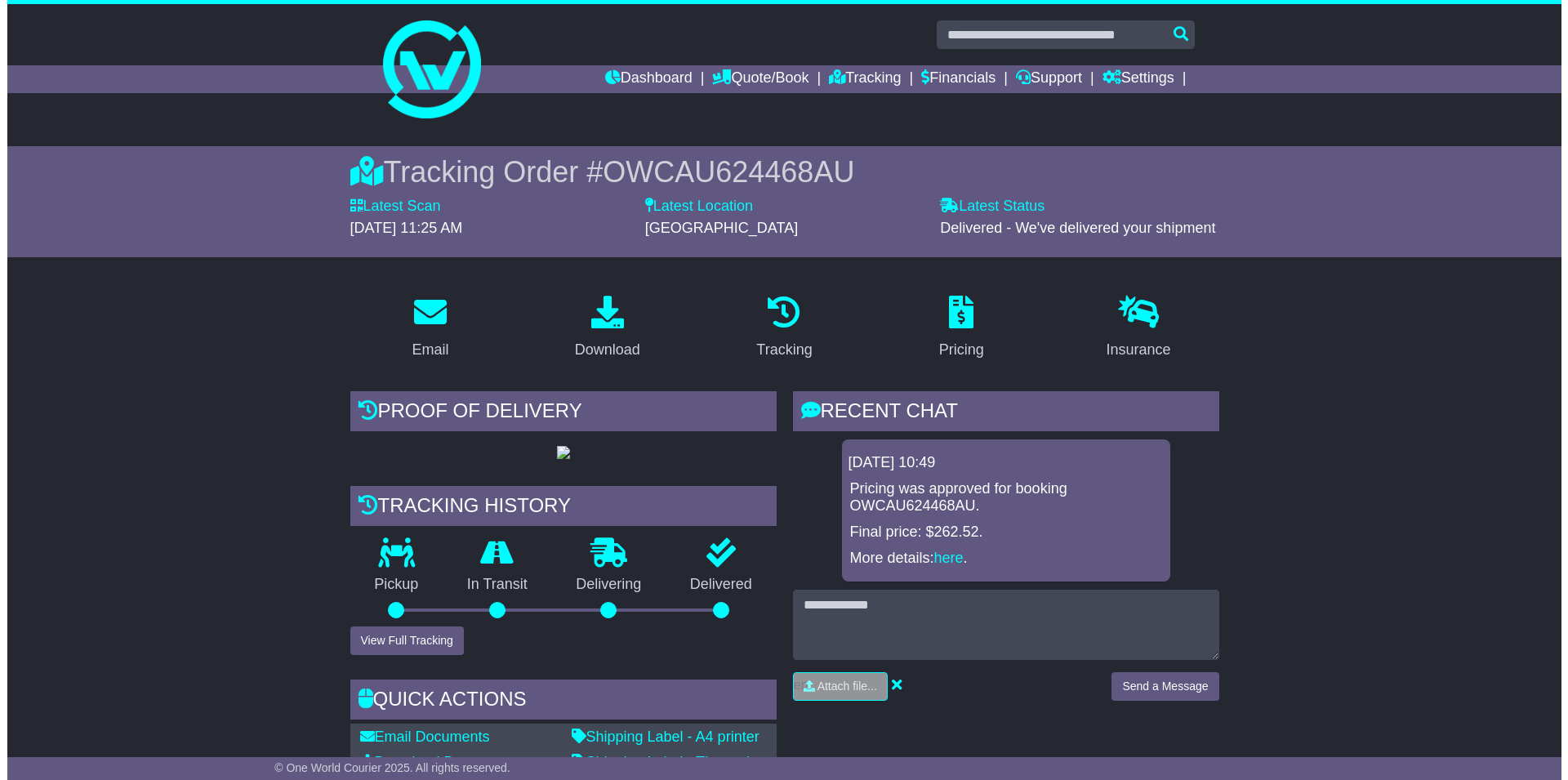
scroll to position [334, 0]
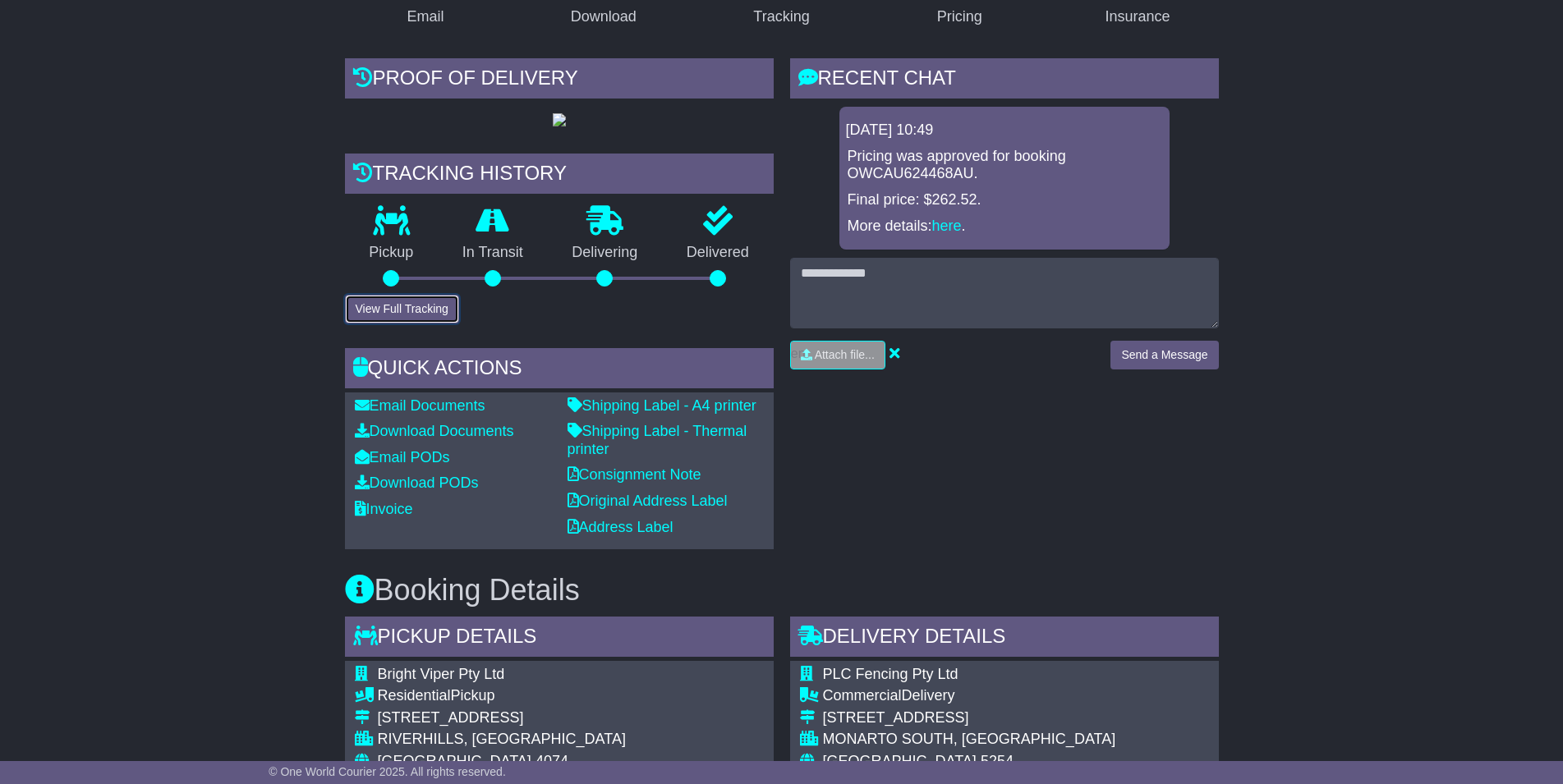
click at [405, 323] on button "View Full Tracking" at bounding box center [403, 309] width 114 height 29
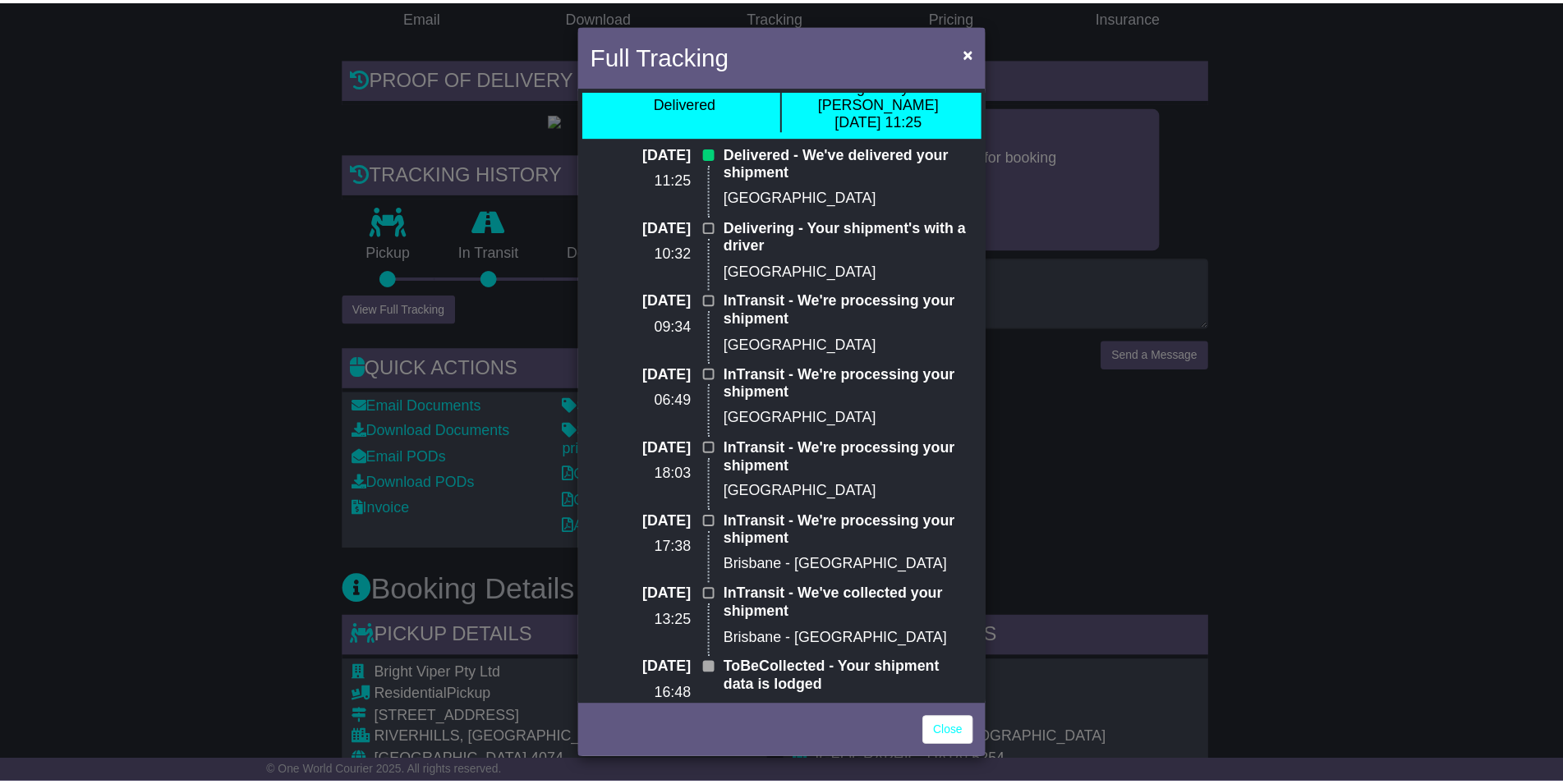
scroll to position [60, 0]
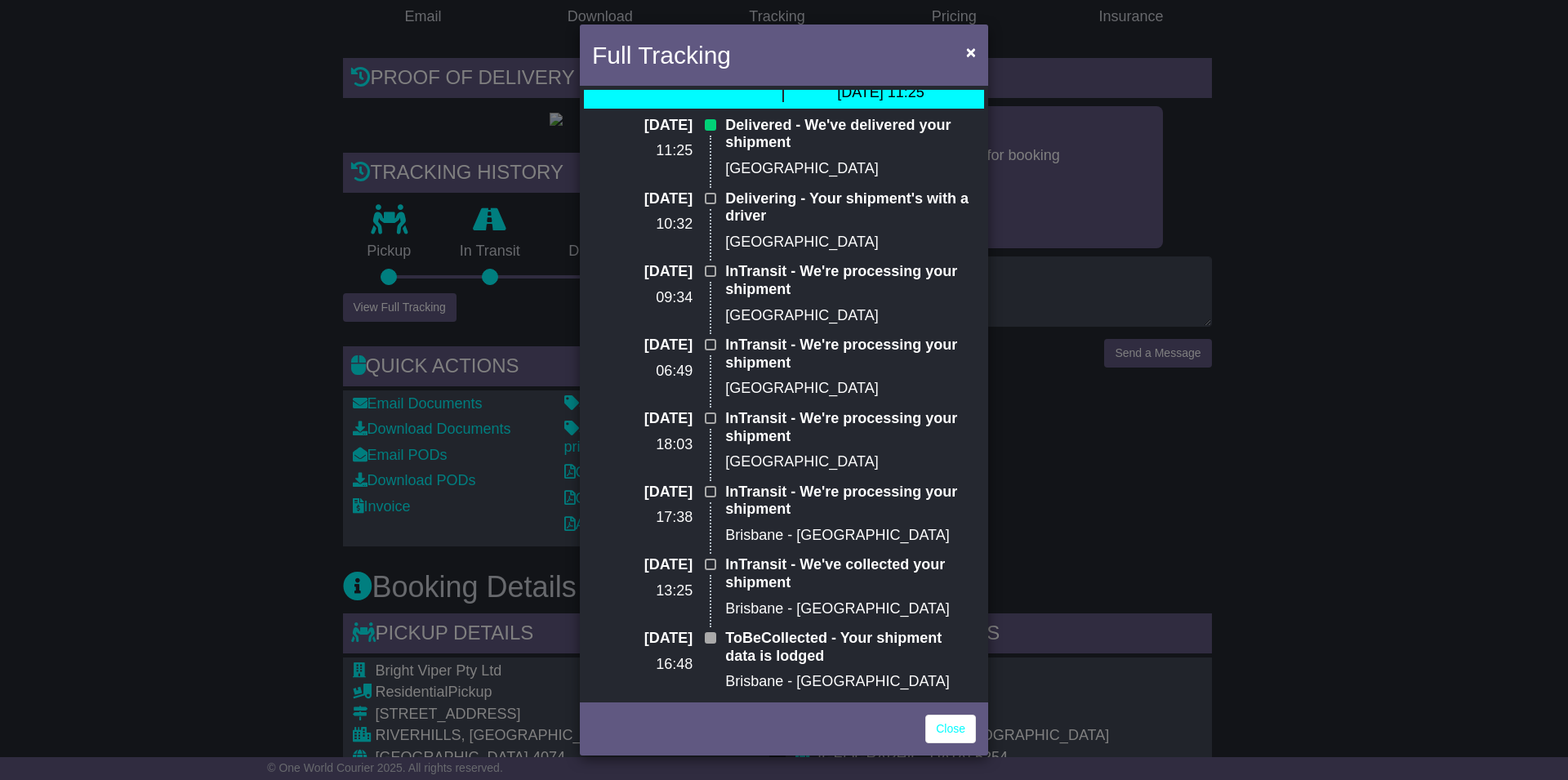
click at [1282, 491] on div "Full Tracking × Delivered Signed by: Maria 25 Jul 2025 11:25 25 Jul 2025 11:25 …" at bounding box center [784, 390] width 1568 height 780
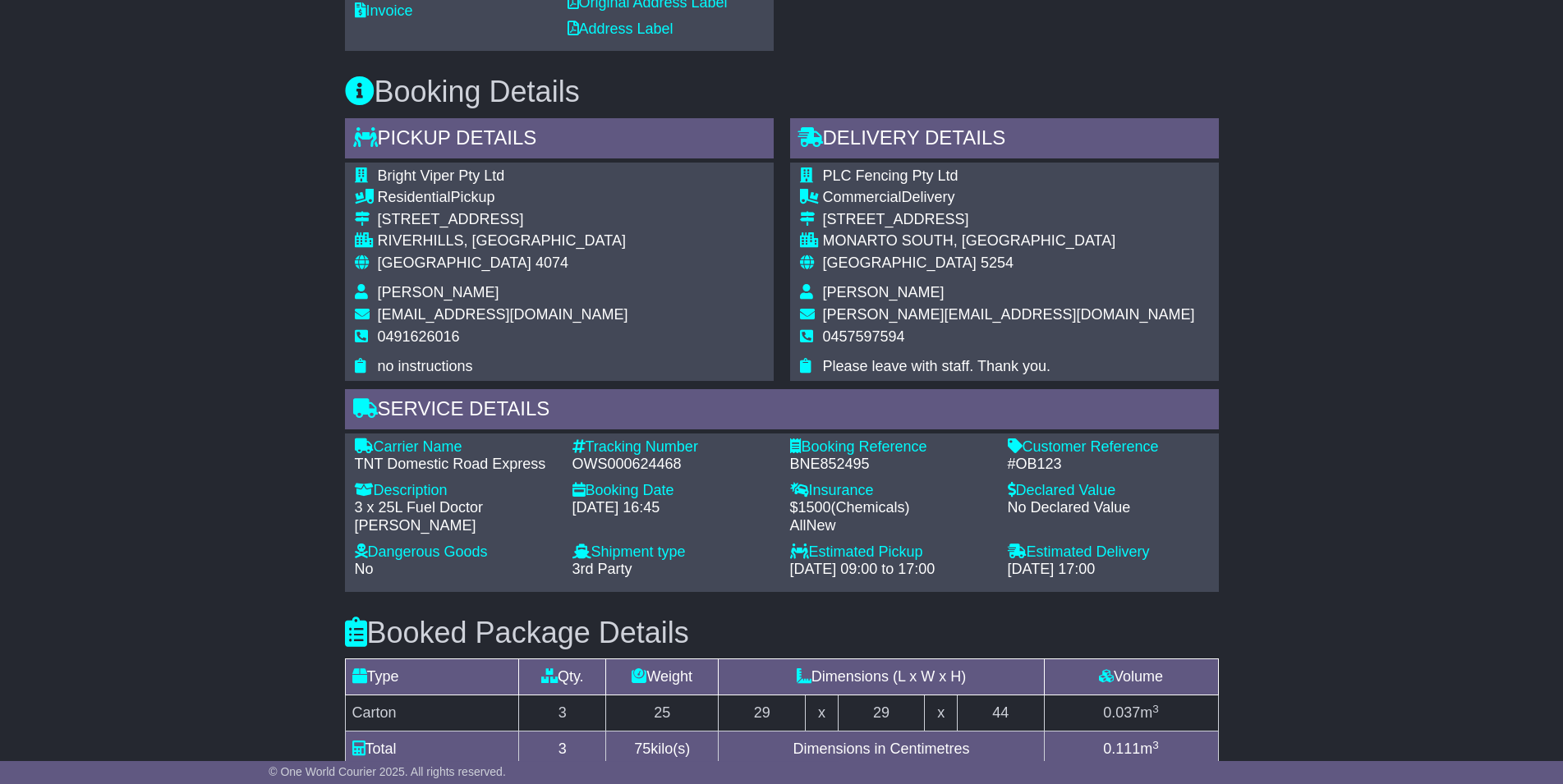
scroll to position [837, 0]
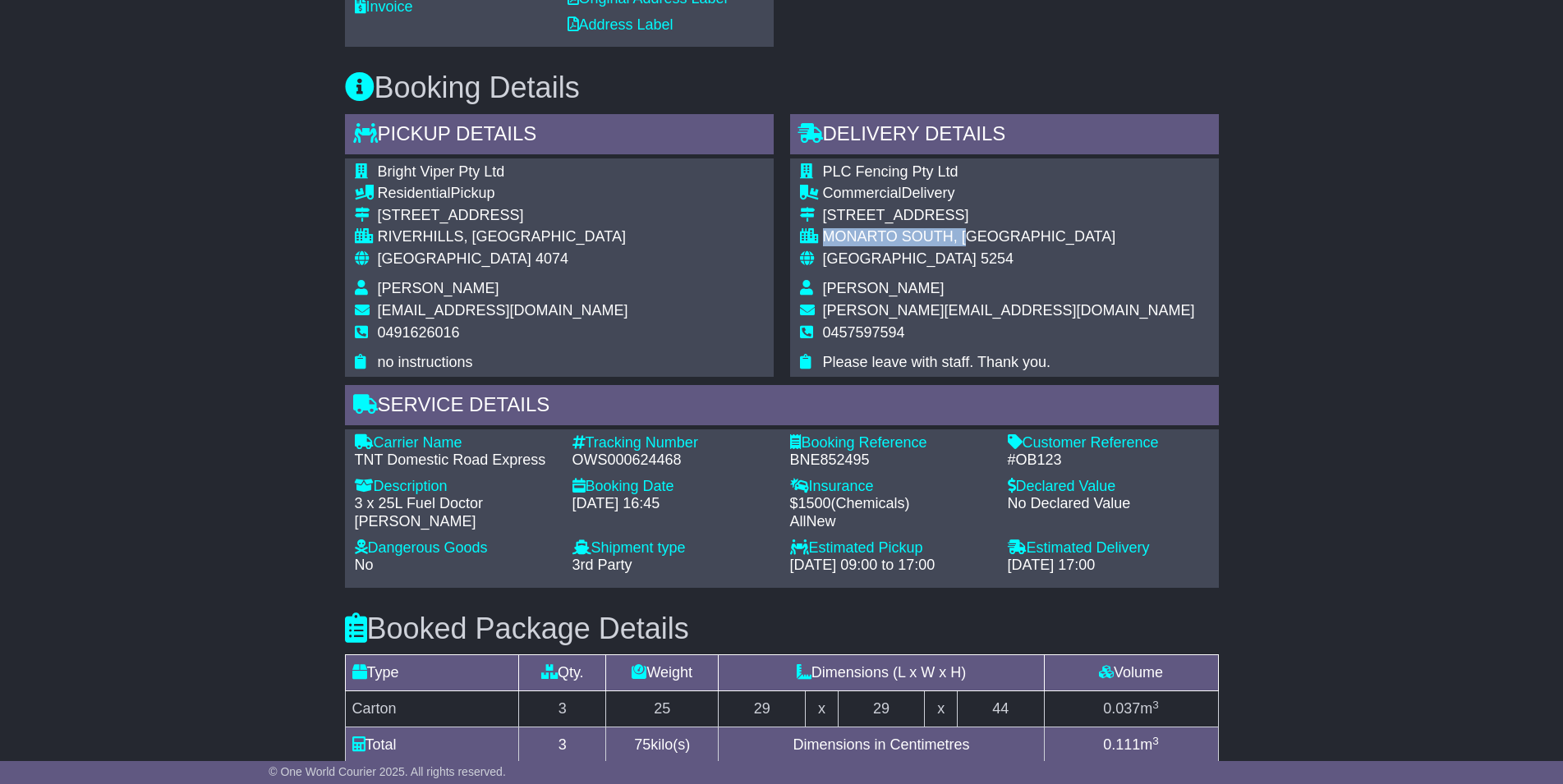
drag, startPoint x: 953, startPoint y: 297, endPoint x: 825, endPoint y: 299, distance: 128.0
click at [825, 247] on div "MONARTO SOUTH, SA" at bounding box center [1008, 237] width 372 height 18
copy div "MONARTO SOUTH, S"
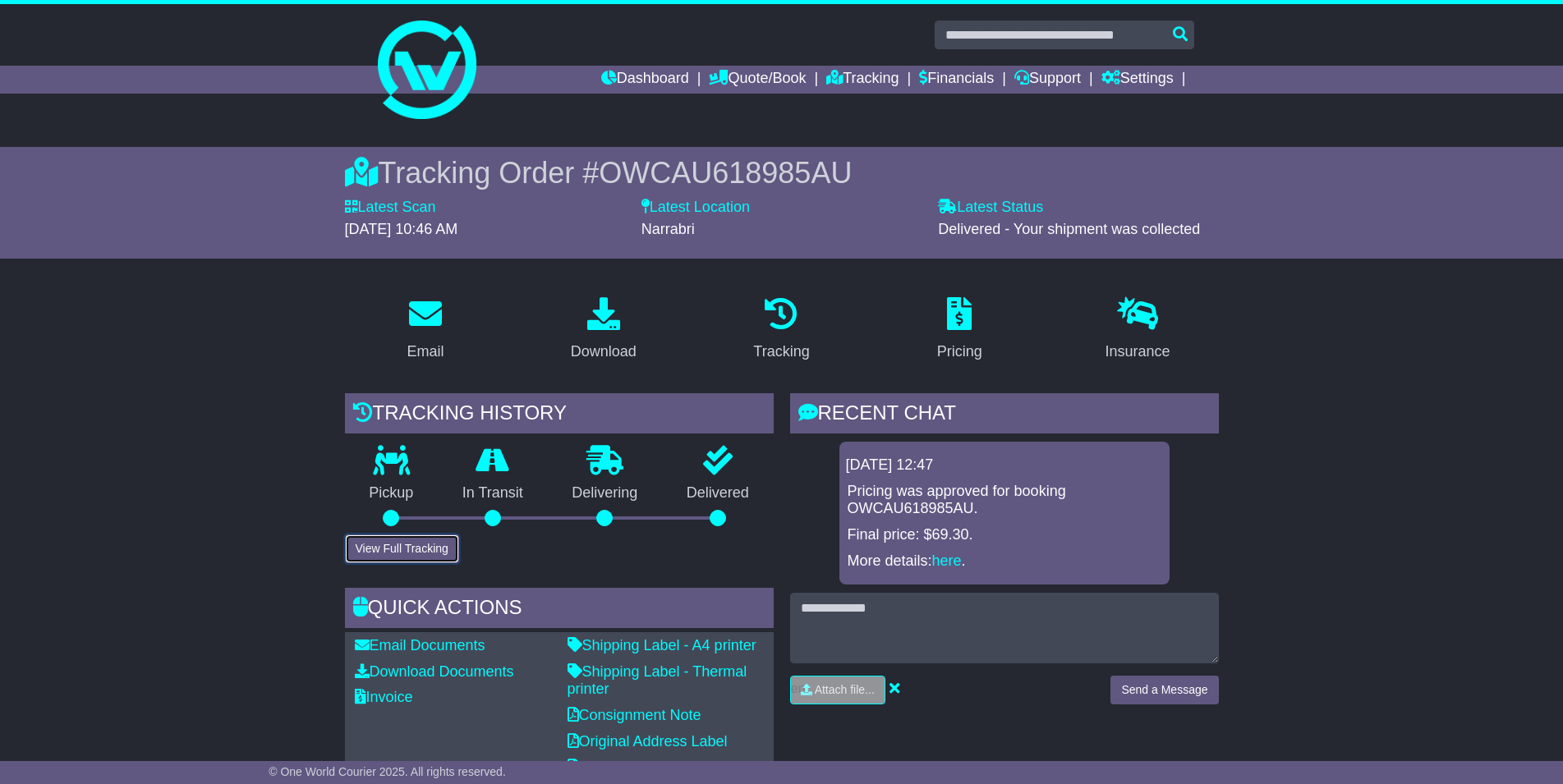
click at [433, 545] on button "View Full Tracking" at bounding box center [403, 548] width 114 height 29
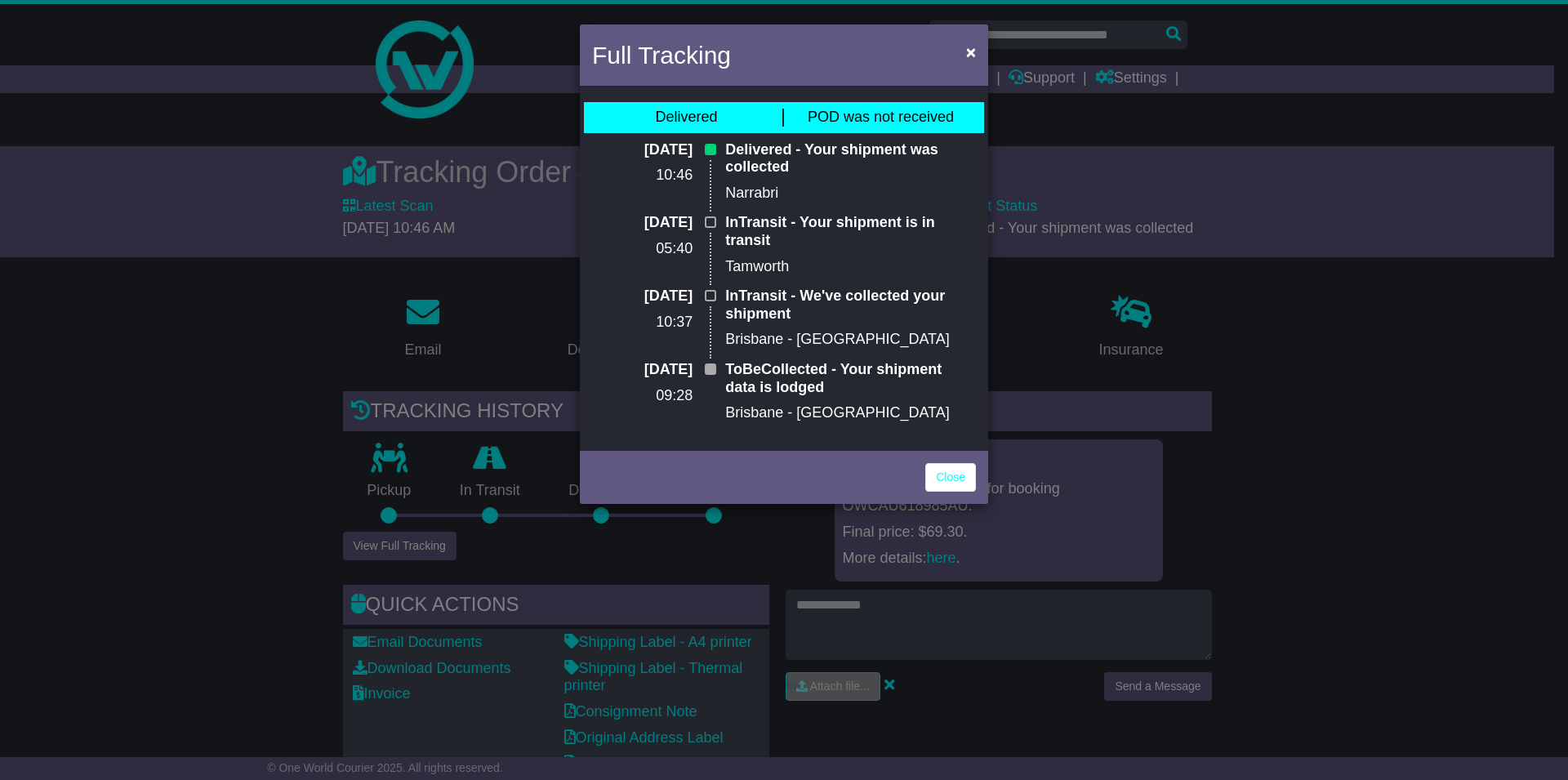
click at [1376, 390] on div "Full Tracking × Delivered POD was not received [DATE] 10:46 Delivered - Your sh…" at bounding box center [784, 390] width 1568 height 780
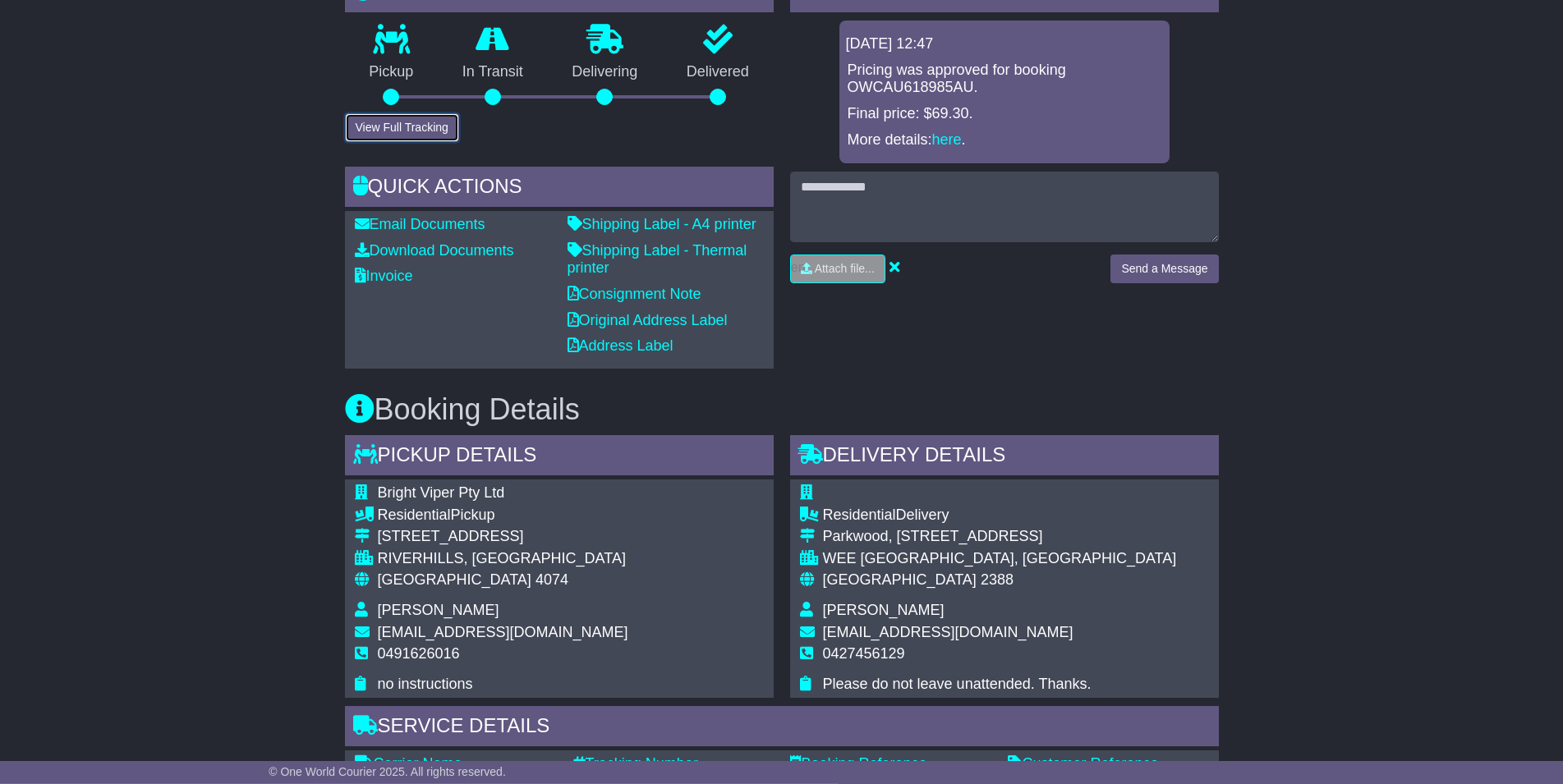
scroll to position [418, 0]
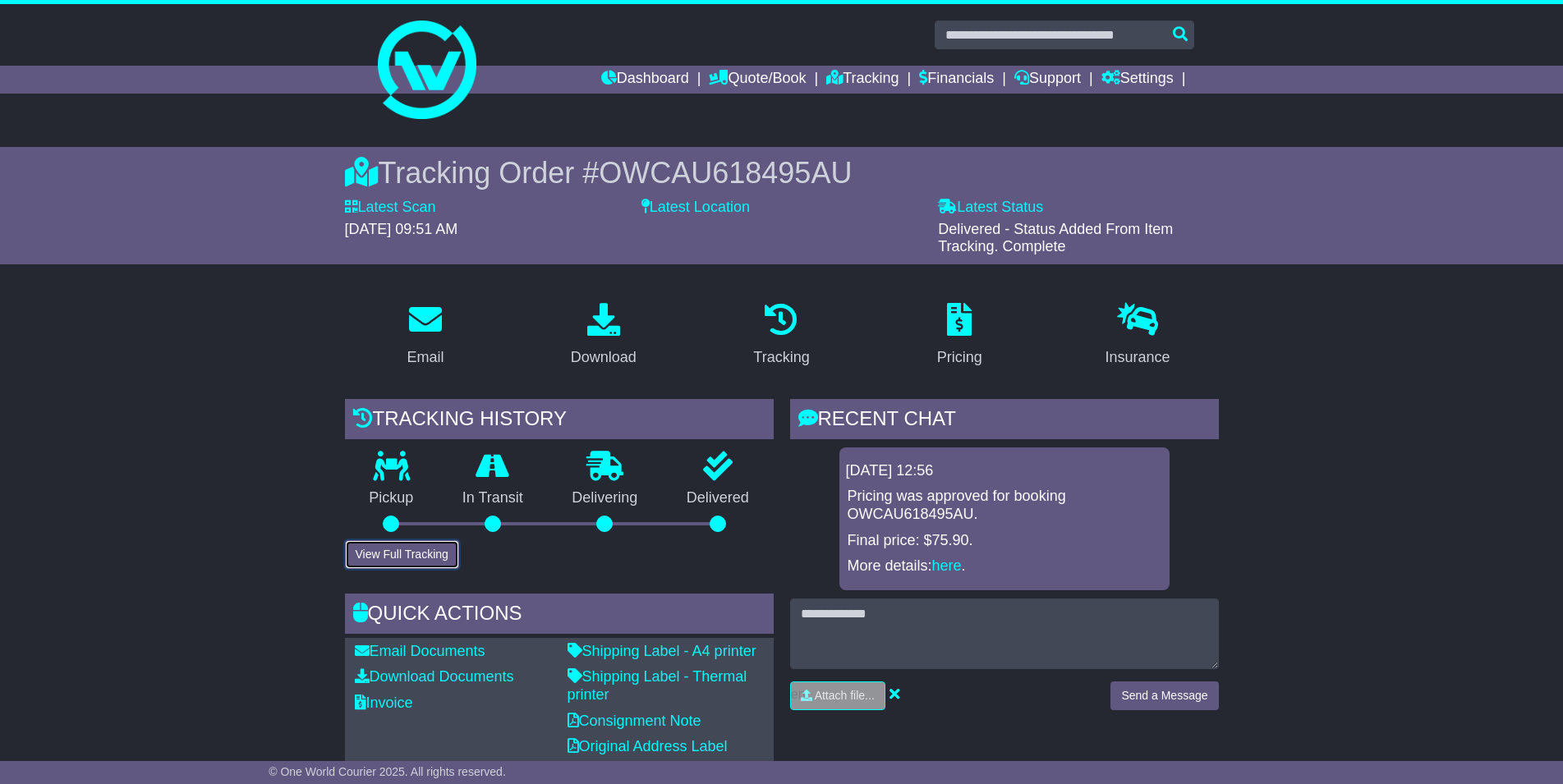
click at [392, 554] on button "View Full Tracking" at bounding box center [403, 554] width 114 height 29
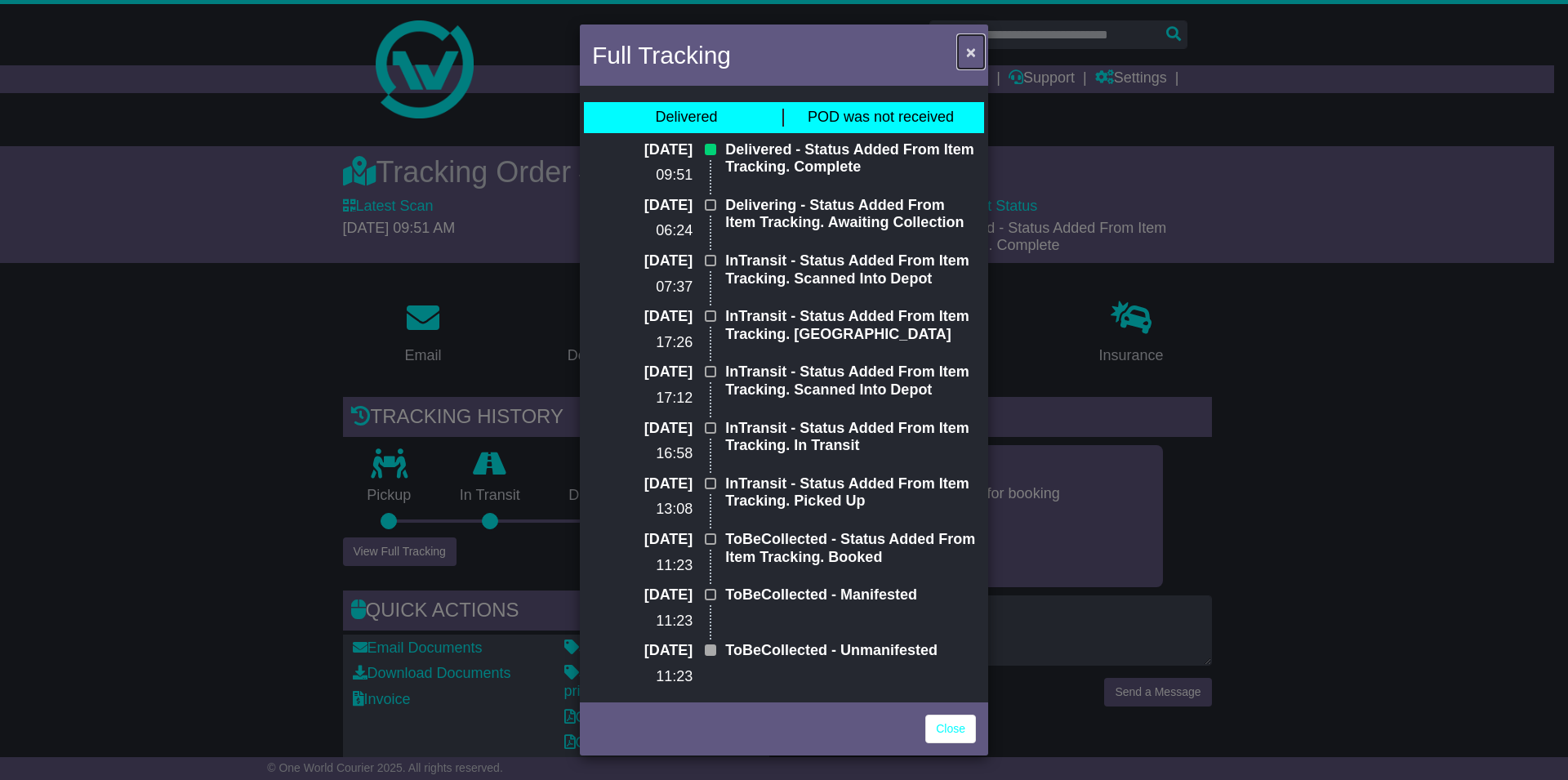
click at [973, 50] on span "×" at bounding box center [971, 51] width 10 height 19
